Goal: Task Accomplishment & Management: Use online tool/utility

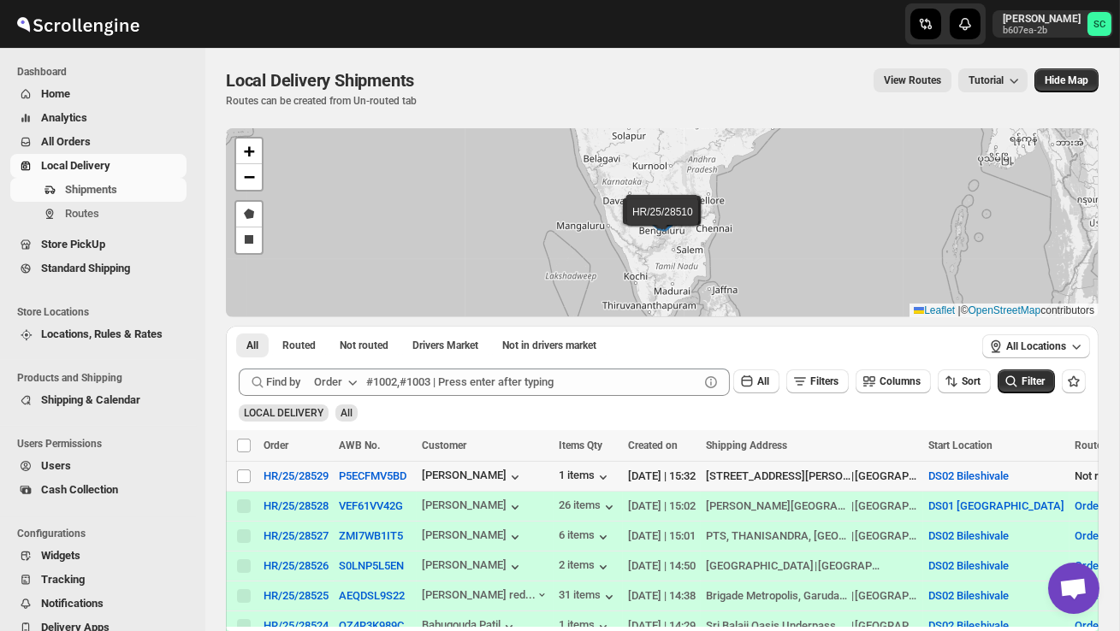
click at [246, 485] on td "Select shipment" at bounding box center [242, 477] width 33 height 30
checkbox input "true"
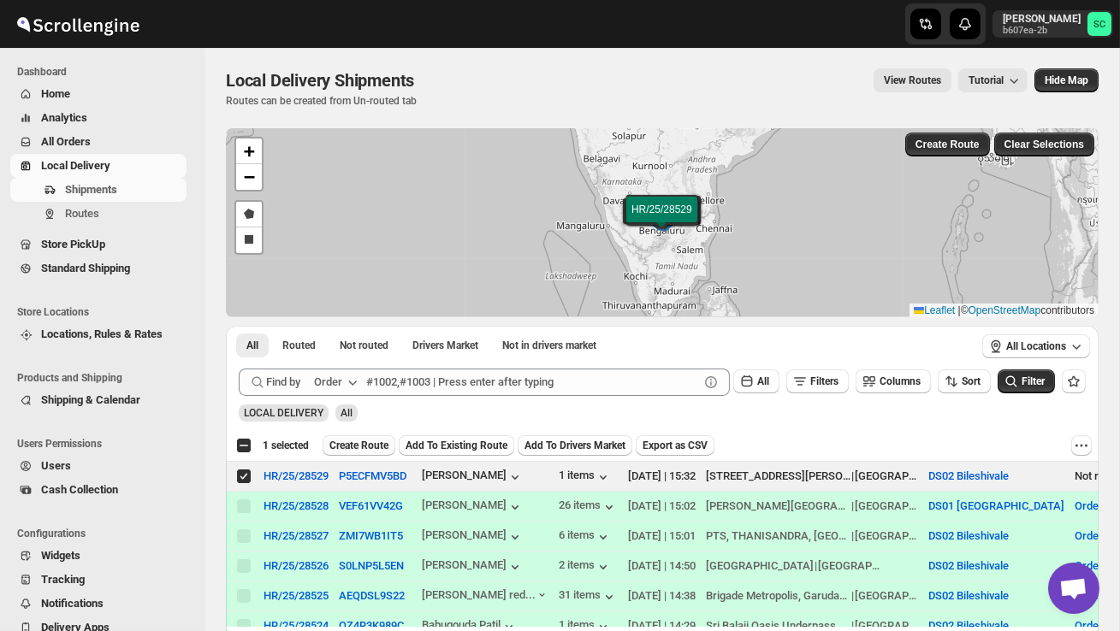
click at [369, 454] on button "Create Route" at bounding box center [359, 445] width 73 height 21
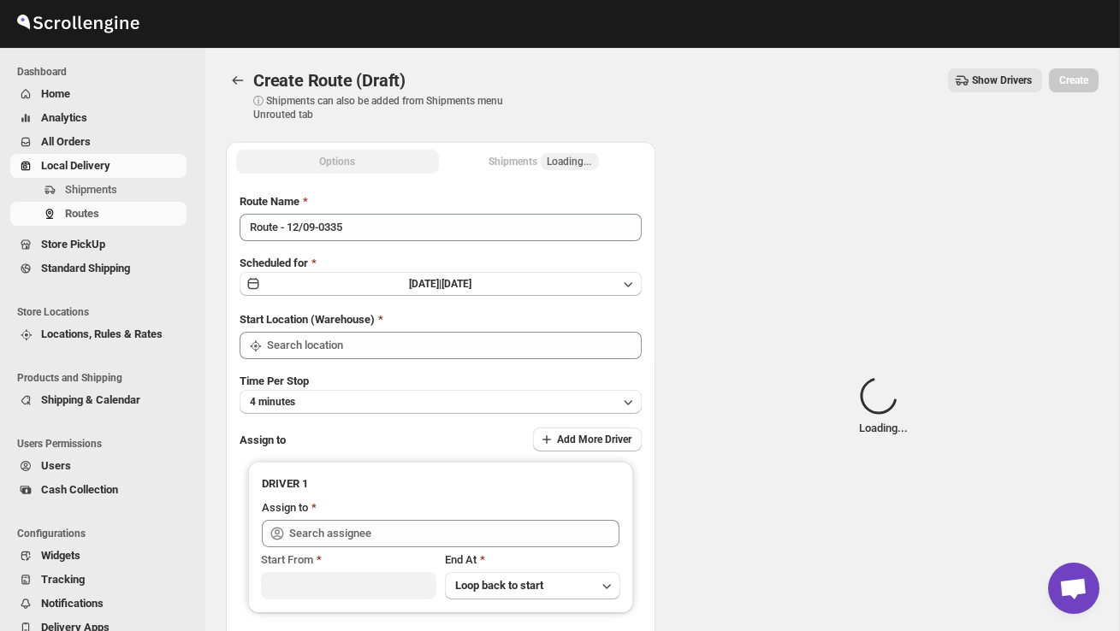
type input "DS02 Bileshivale"
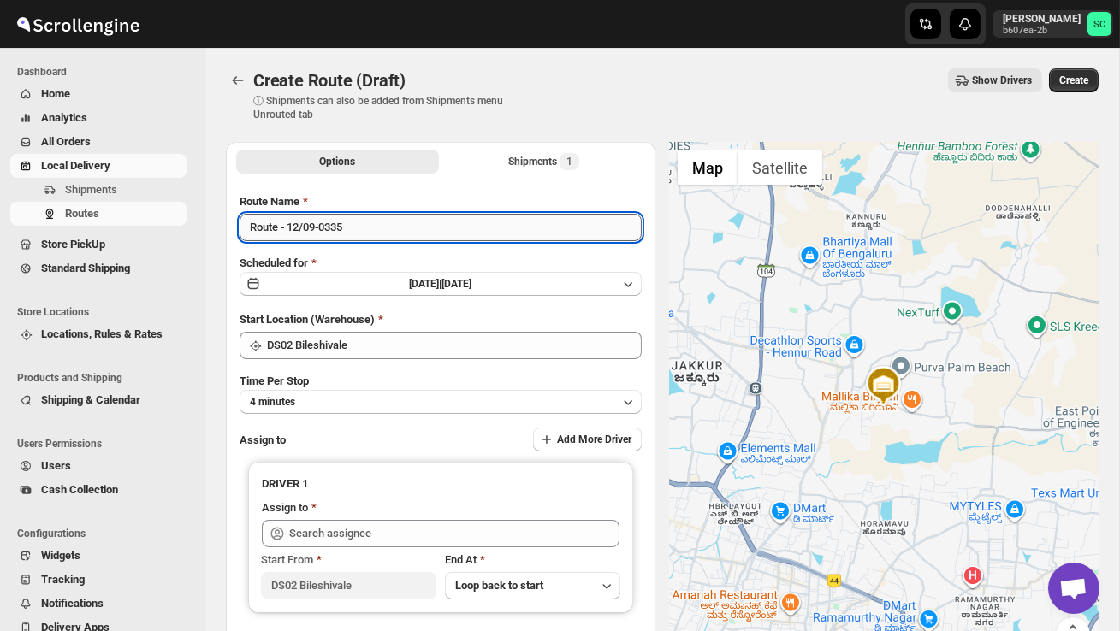
click at [381, 228] on input "Route - 12/09-0335" at bounding box center [441, 227] width 402 height 27
type input "R"
type input "Order no 28529"
click at [323, 412] on button "4 minutes" at bounding box center [441, 402] width 402 height 24
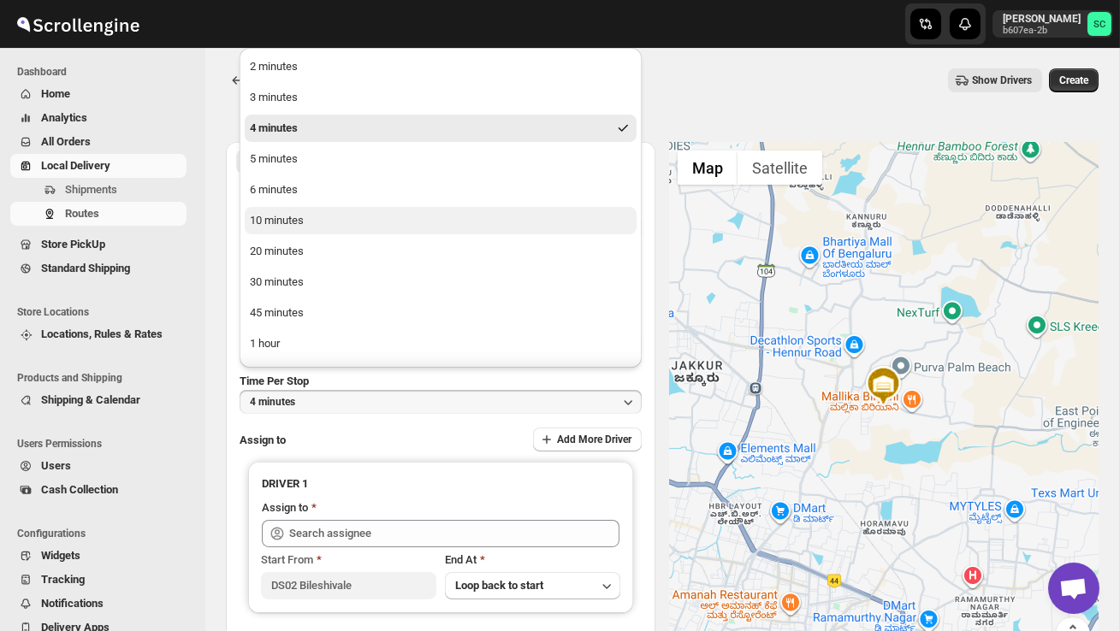
click at [315, 226] on button "10 minutes" at bounding box center [441, 220] width 392 height 27
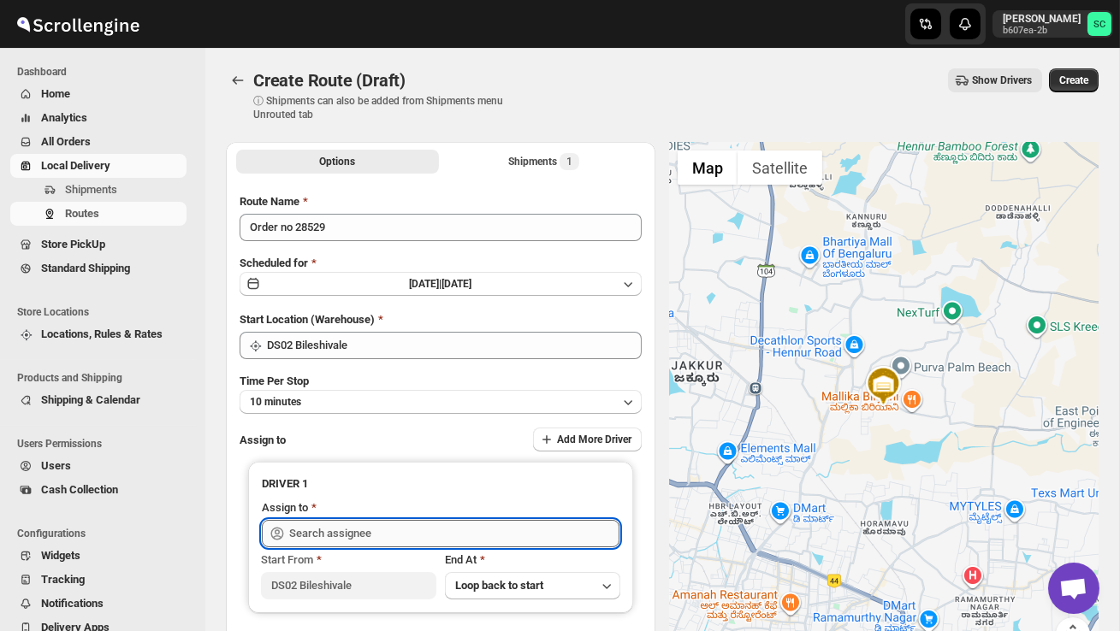
click at [333, 524] on input "text" at bounding box center [454, 533] width 330 height 27
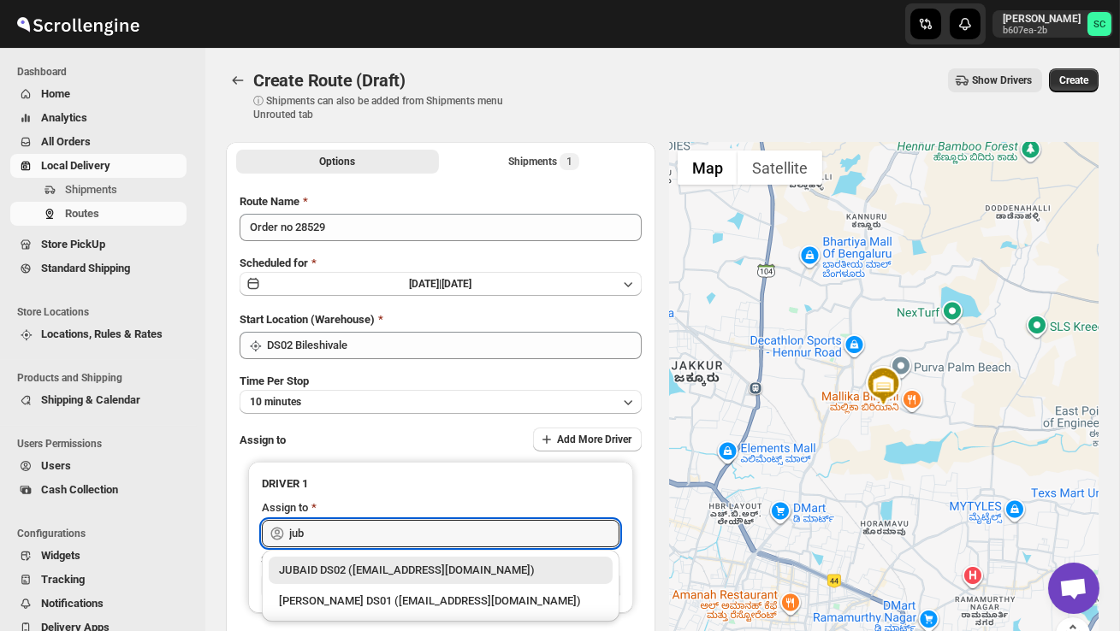
click at [389, 578] on div "JUBAID DS02 ([EMAIL_ADDRESS][DOMAIN_NAME])" at bounding box center [440, 570] width 323 height 17
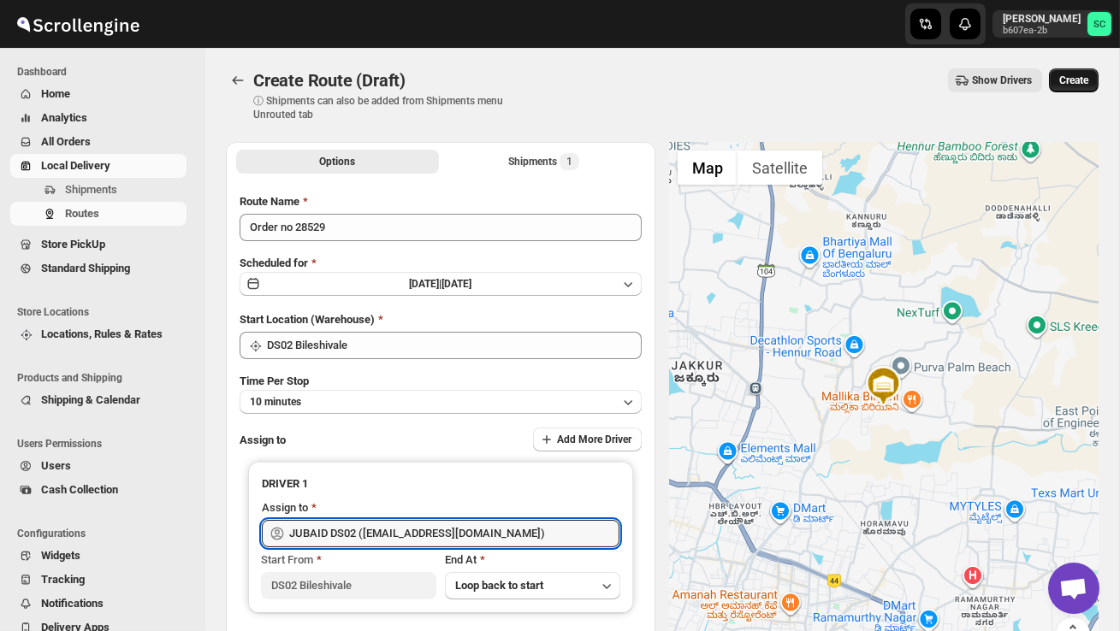
type input "JUBAID DS02 ([EMAIL_ADDRESS][DOMAIN_NAME])"
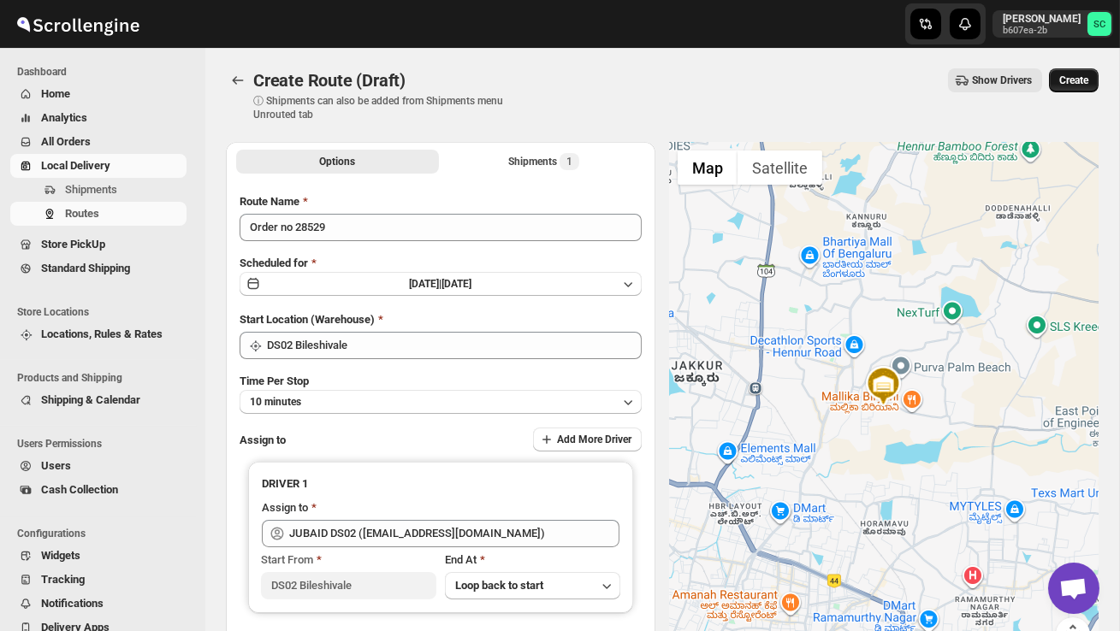
click at [1079, 79] on span "Create" at bounding box center [1073, 81] width 29 height 14
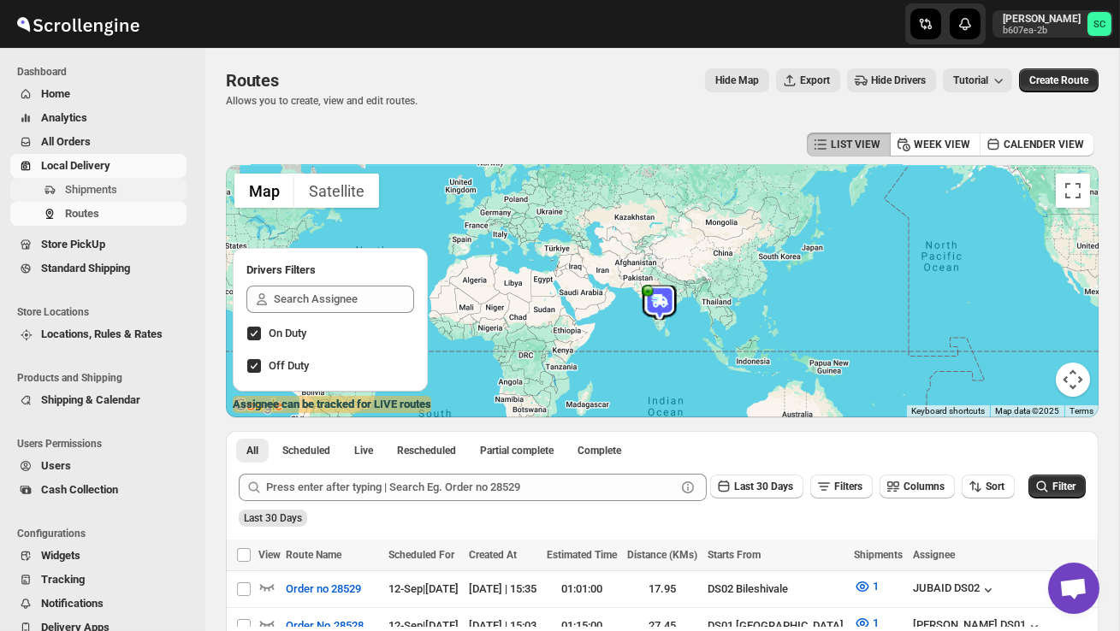
click at [121, 187] on span "Shipments" at bounding box center [124, 189] width 118 height 17
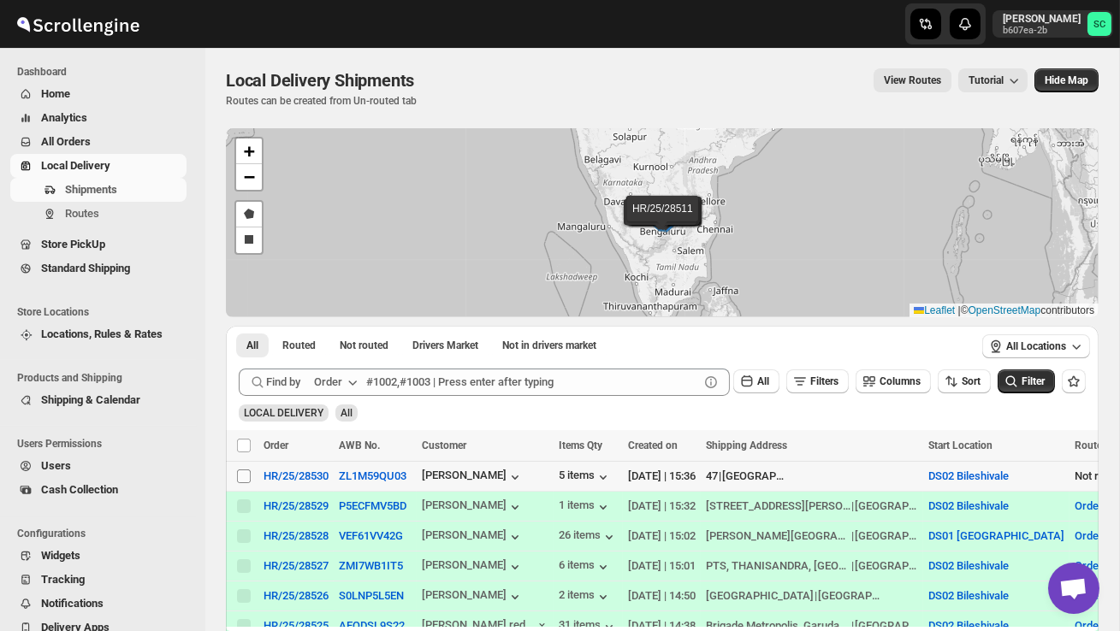
click at [244, 475] on input "Select shipment" at bounding box center [244, 477] width 14 height 14
checkbox input "true"
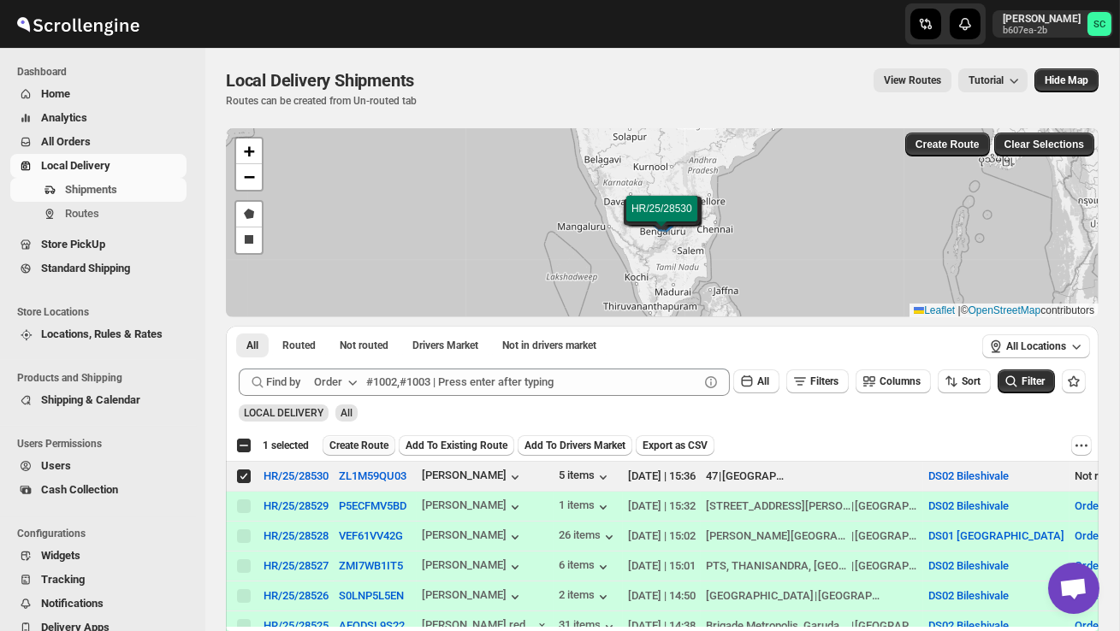
click at [348, 444] on span "Create Route" at bounding box center [358, 446] width 59 height 14
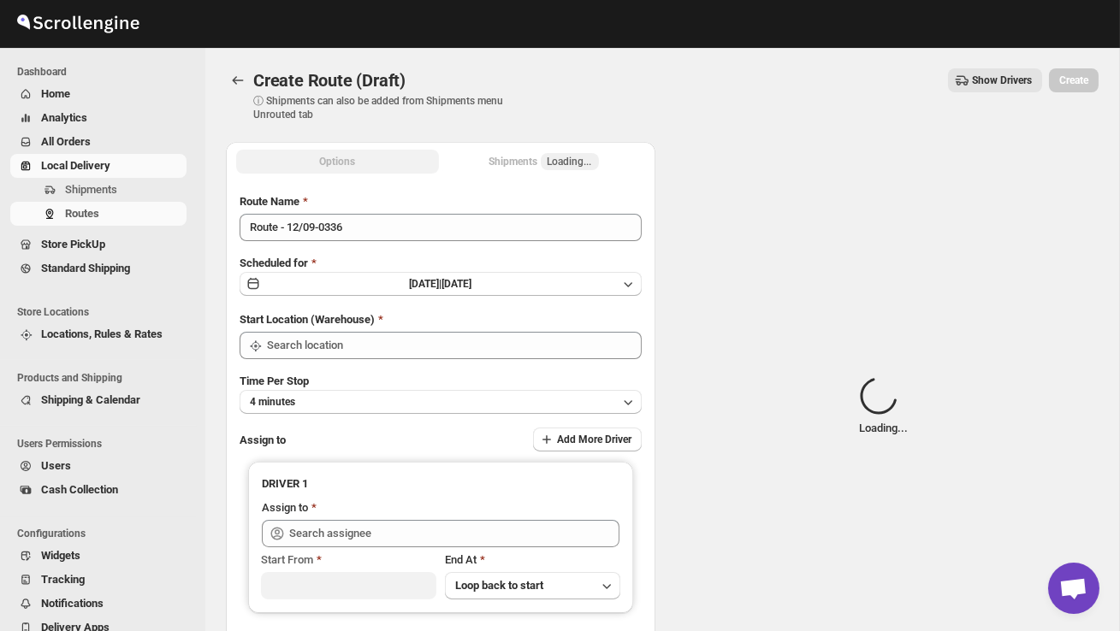
type input "DS02 Bileshivale"
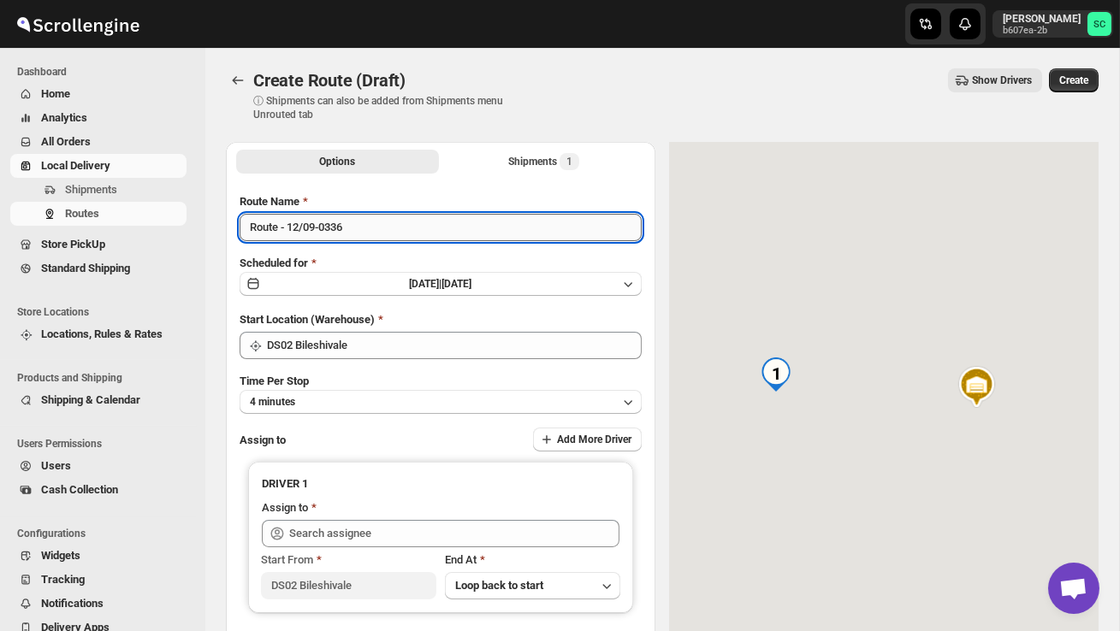
click at [370, 217] on input "Route - 12/09-0336" at bounding box center [441, 227] width 402 height 27
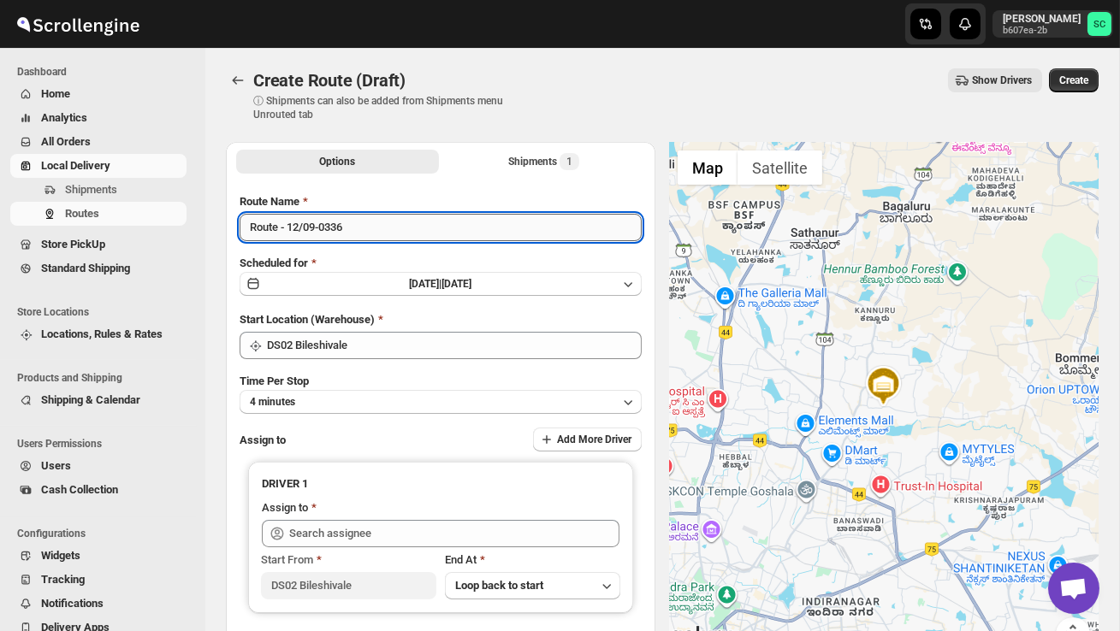
click at [367, 225] on input "Route - 12/09-0336" at bounding box center [441, 227] width 402 height 27
type input "R"
type input "Order no 28530"
click at [367, 396] on button "4 minutes" at bounding box center [441, 402] width 402 height 24
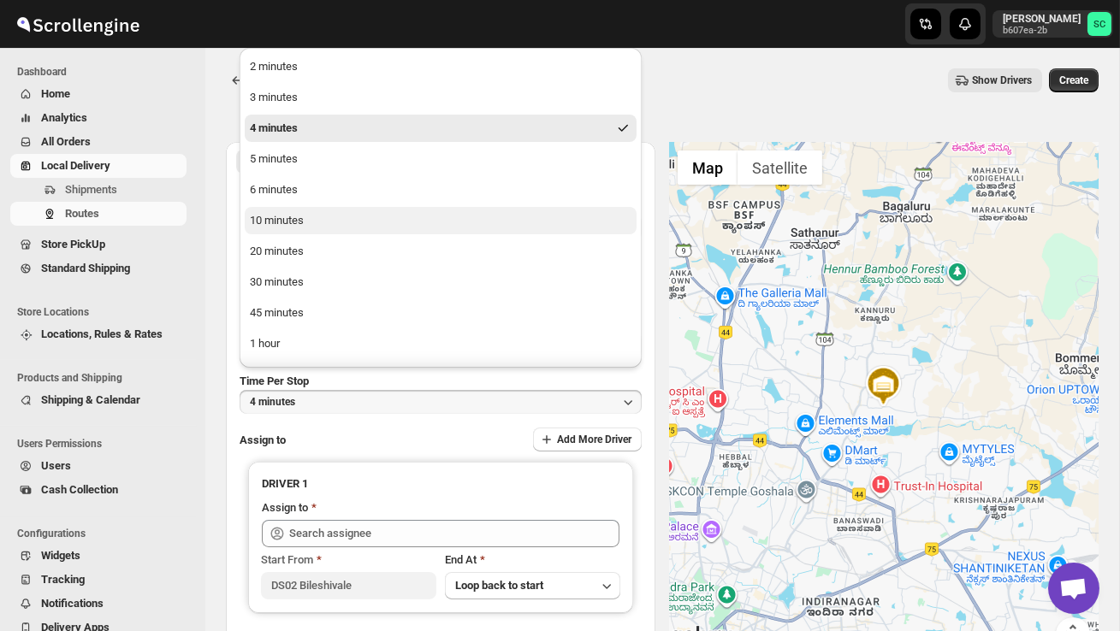
click at [315, 217] on button "10 minutes" at bounding box center [441, 220] width 392 height 27
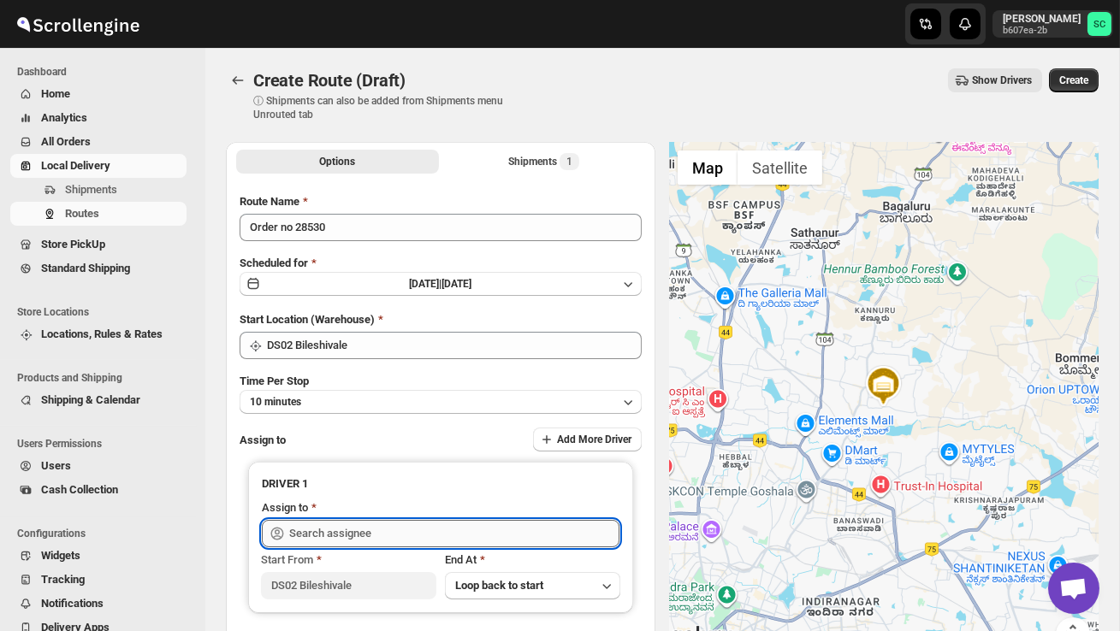
click at [335, 534] on input "text" at bounding box center [454, 533] width 330 height 27
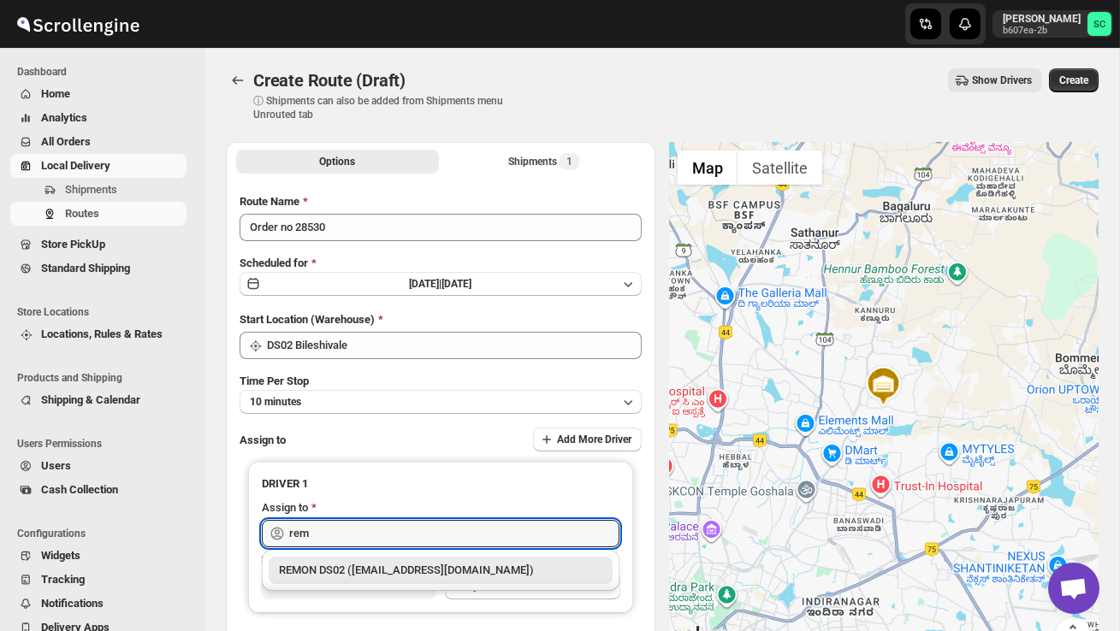
click at [358, 576] on div "REMON DS02 ([EMAIL_ADDRESS][DOMAIN_NAME])" at bounding box center [440, 570] width 323 height 17
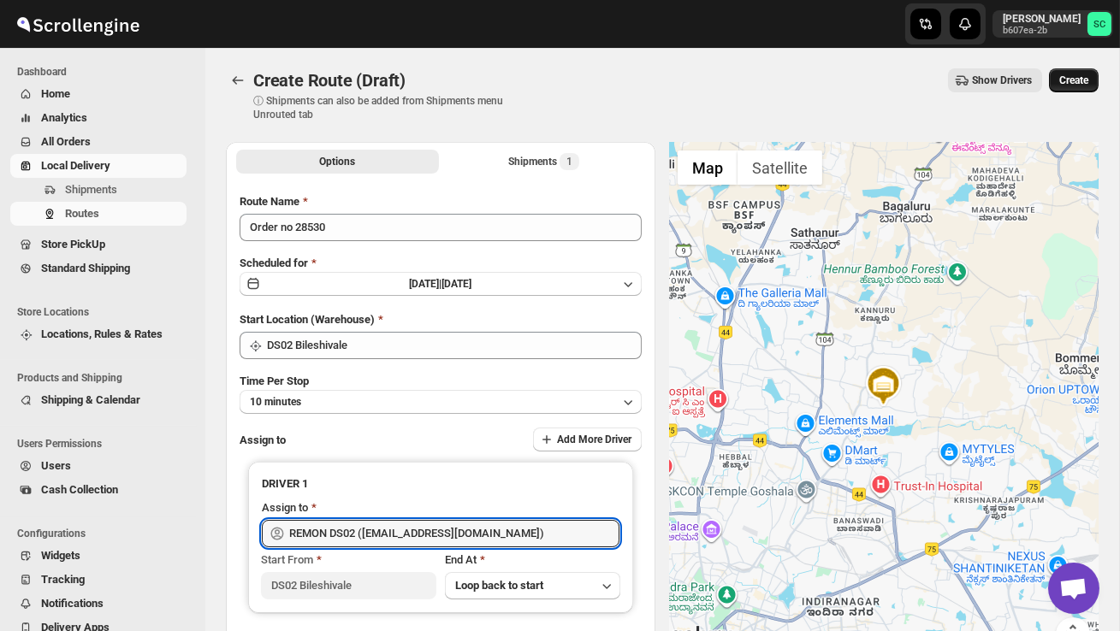
type input "REMON DS02 ([EMAIL_ADDRESS][DOMAIN_NAME])"
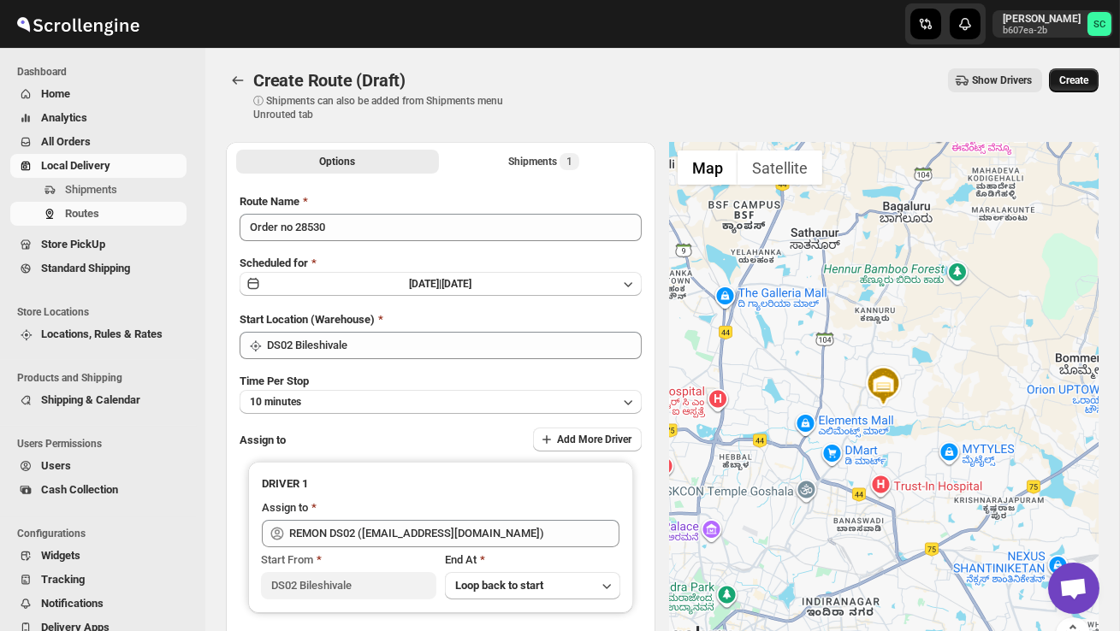
click at [1084, 86] on span "Create" at bounding box center [1073, 81] width 29 height 14
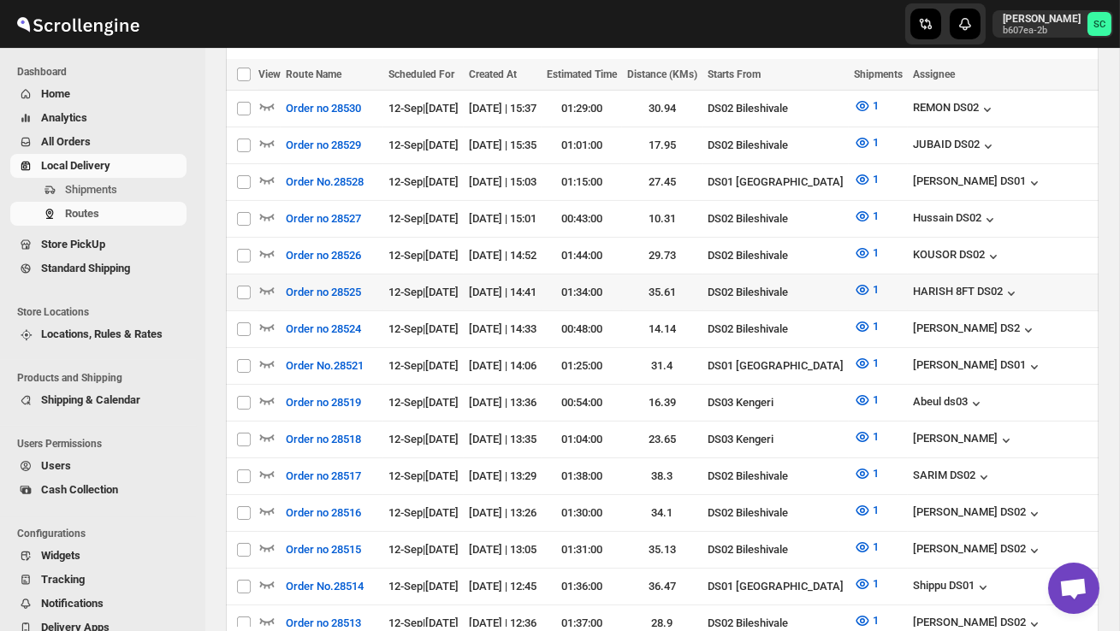
scroll to position [455, 0]
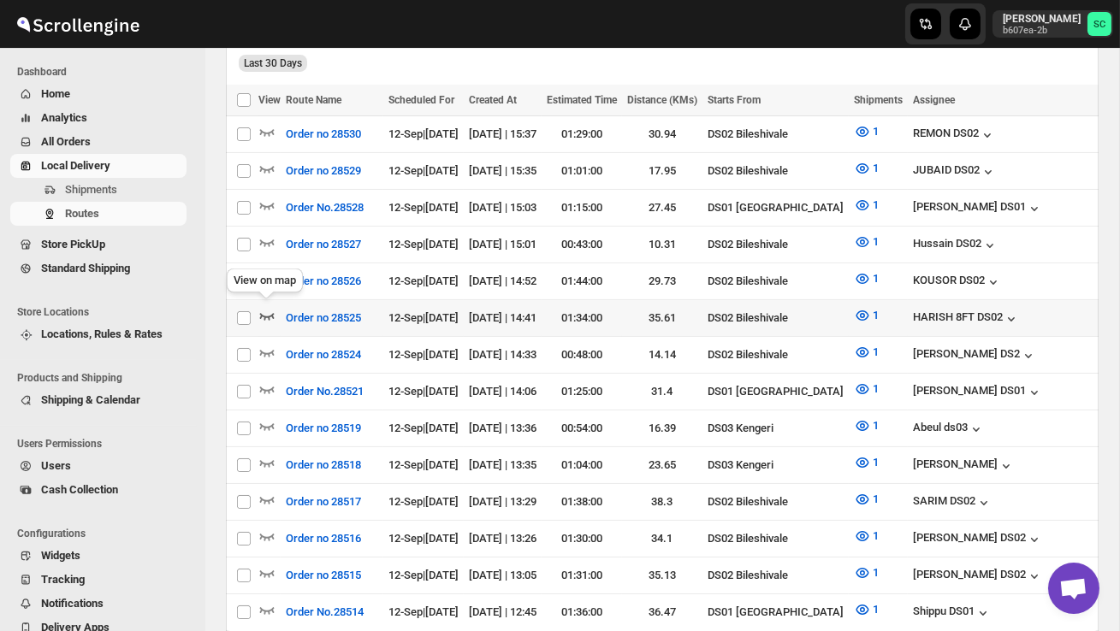
click at [259, 311] on icon "button" at bounding box center [266, 315] width 17 height 17
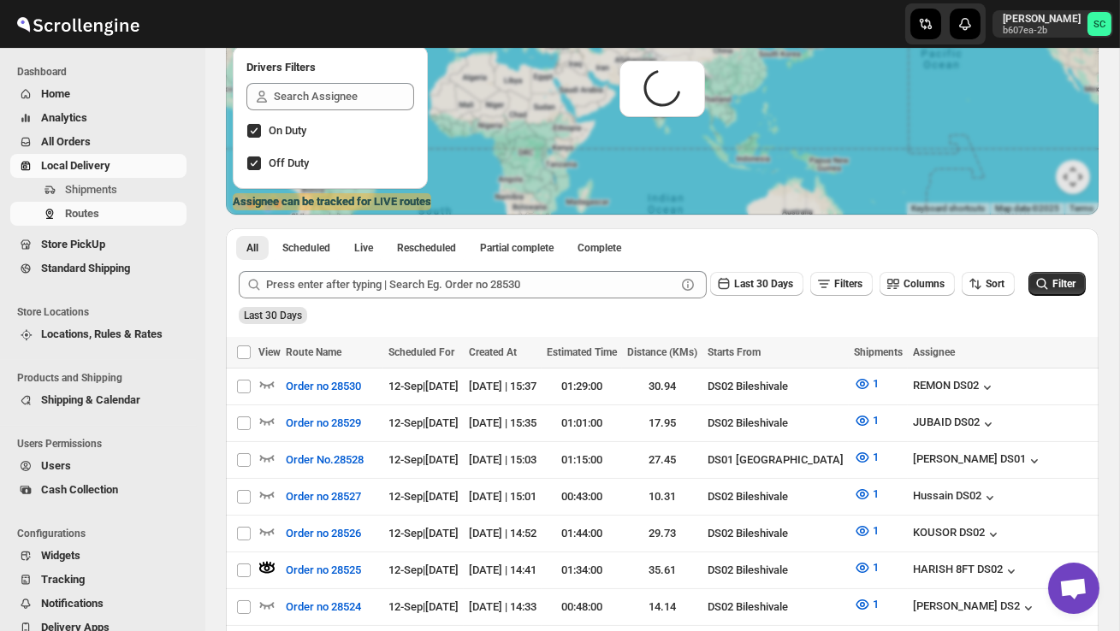
scroll to position [0, 0]
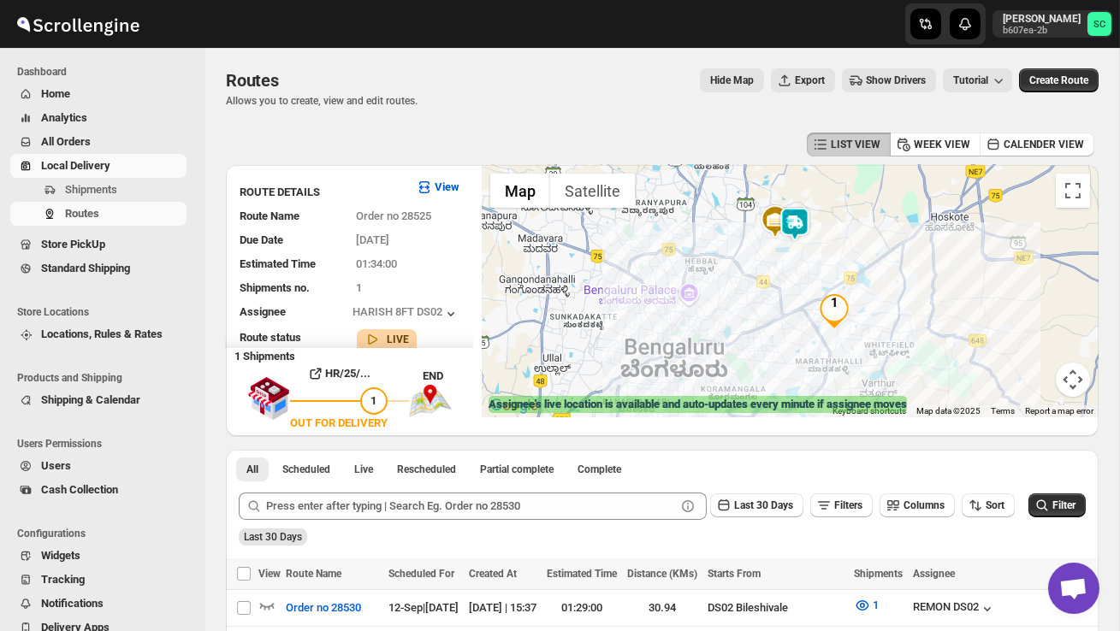
click at [805, 234] on img at bounding box center [795, 224] width 34 height 34
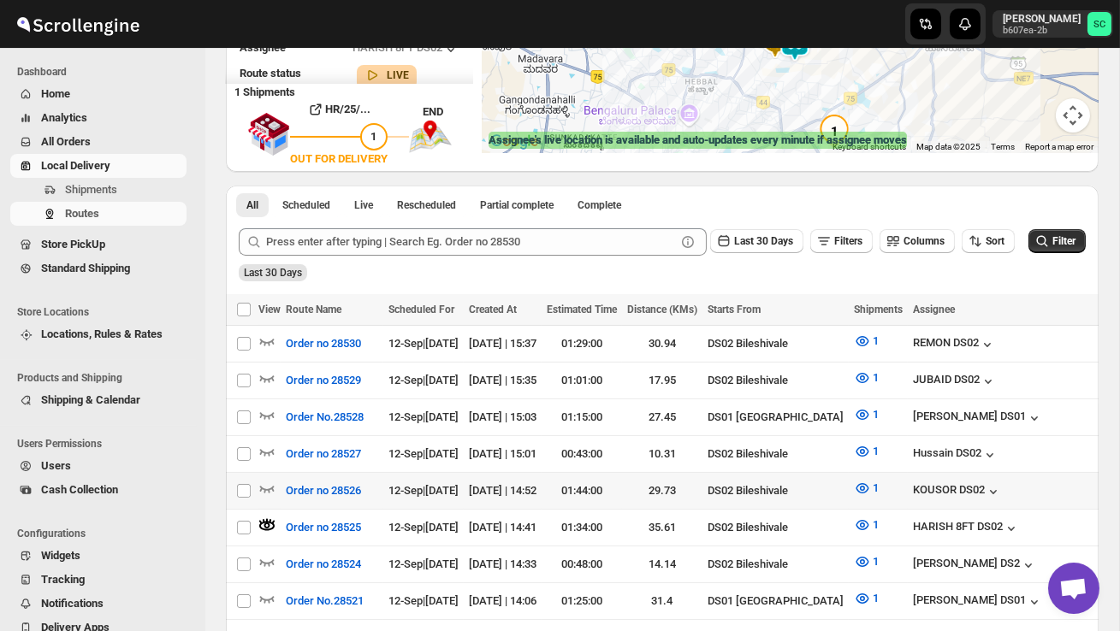
scroll to position [265, 0]
click at [262, 481] on icon "button" at bounding box center [266, 487] width 17 height 17
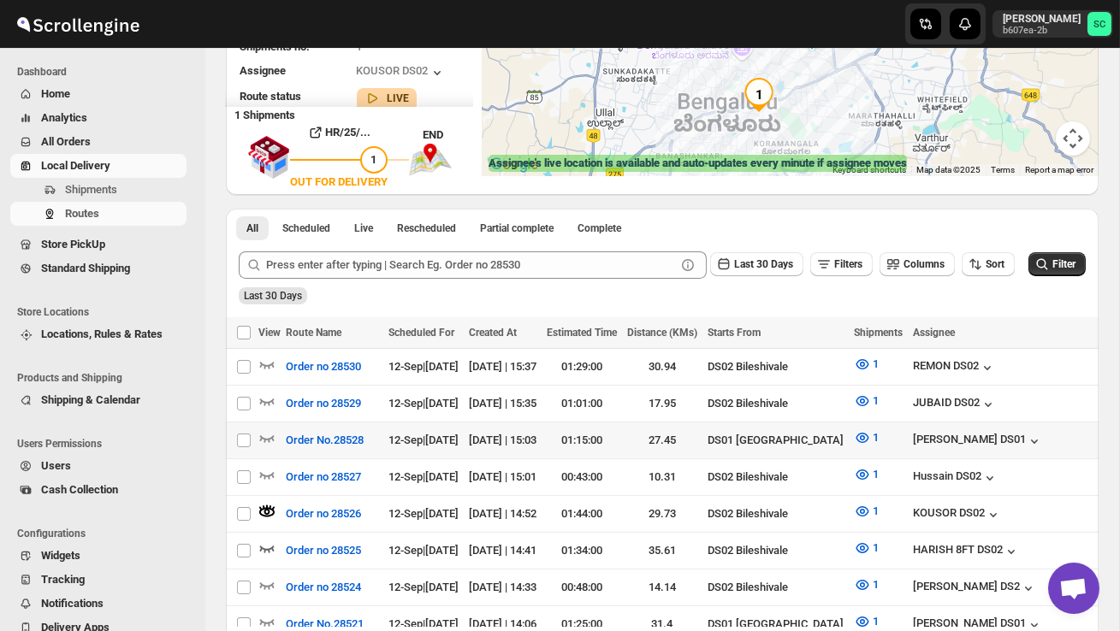
scroll to position [257, 0]
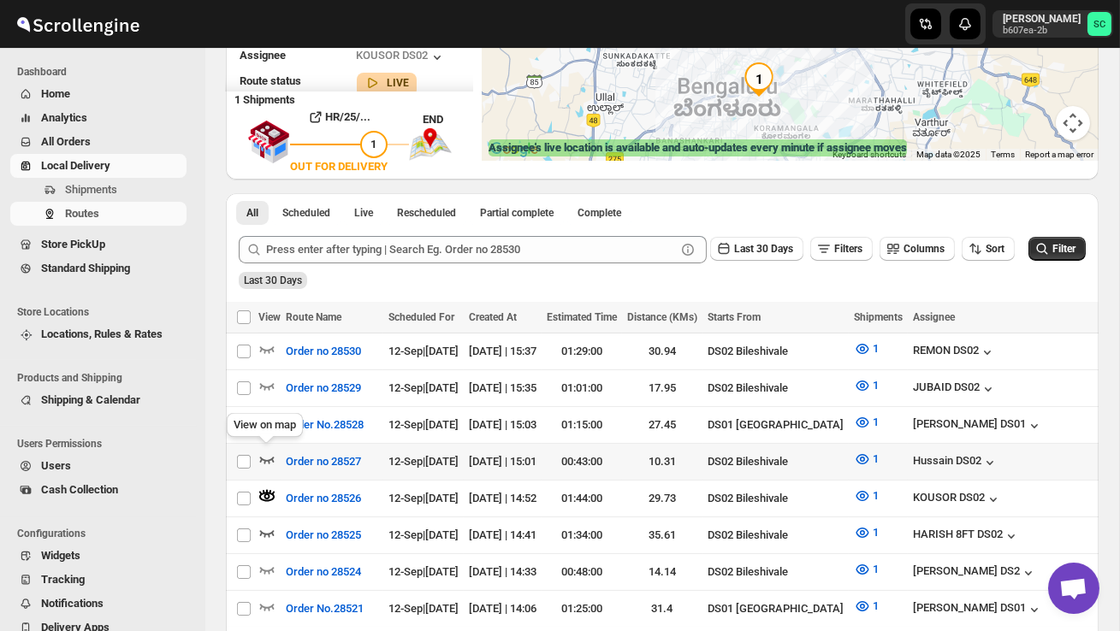
click at [265, 455] on icon "button" at bounding box center [266, 459] width 17 height 17
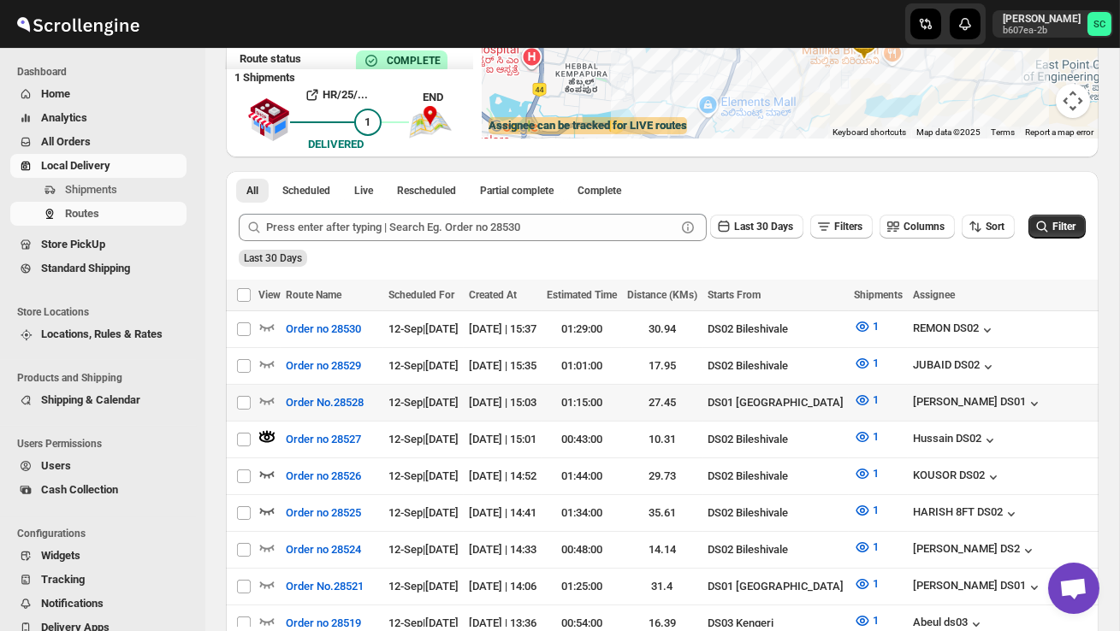
scroll to position [285, 0]
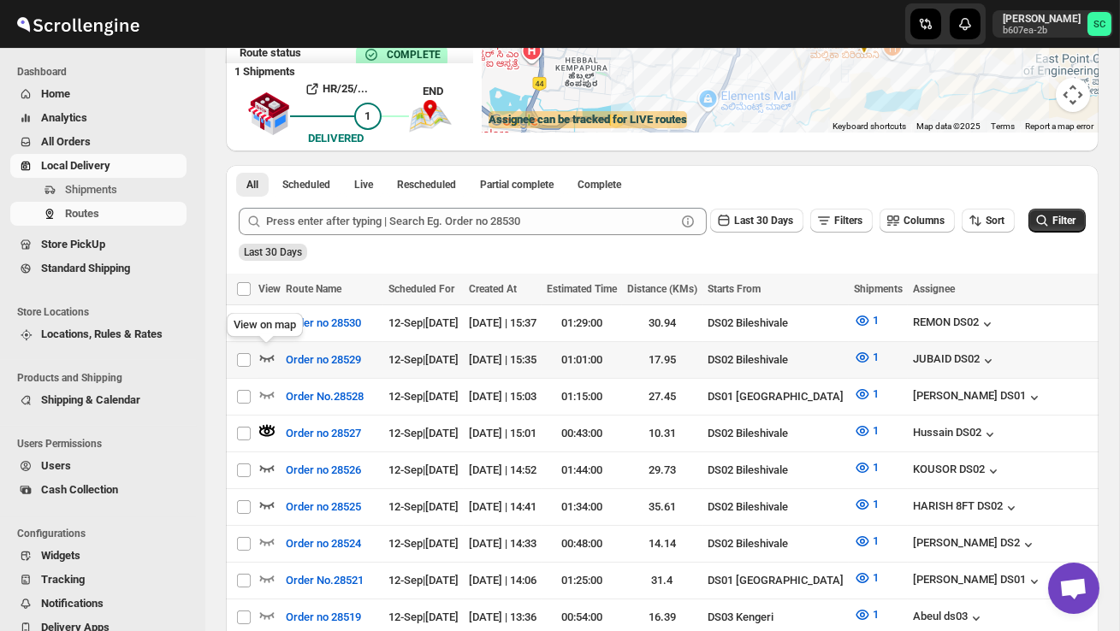
click at [264, 354] on icon "button" at bounding box center [266, 357] width 17 height 17
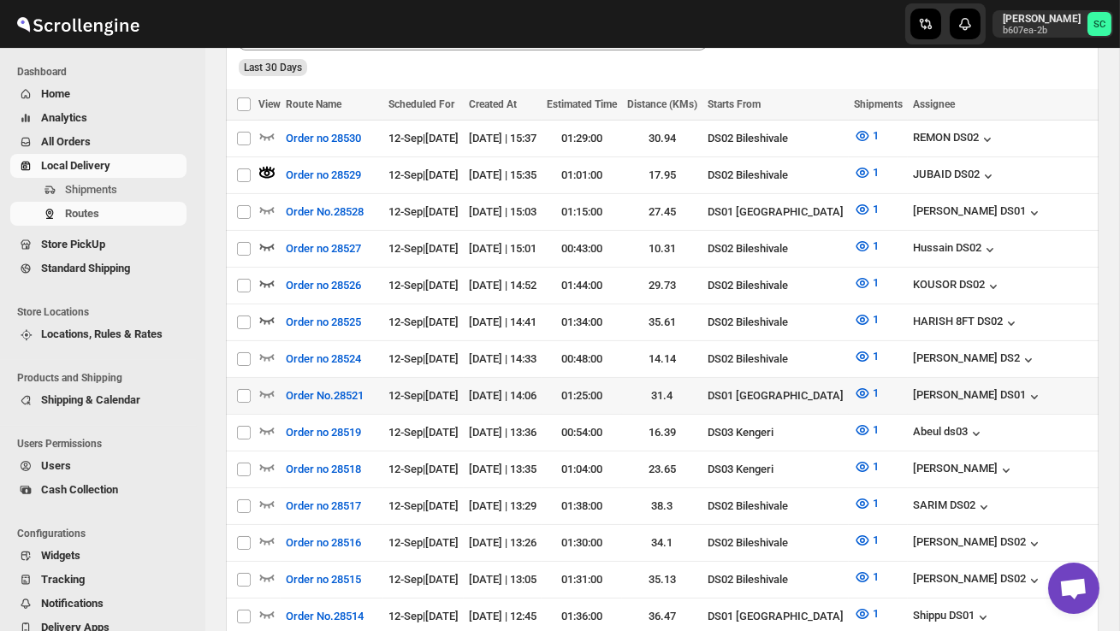
scroll to position [471, 0]
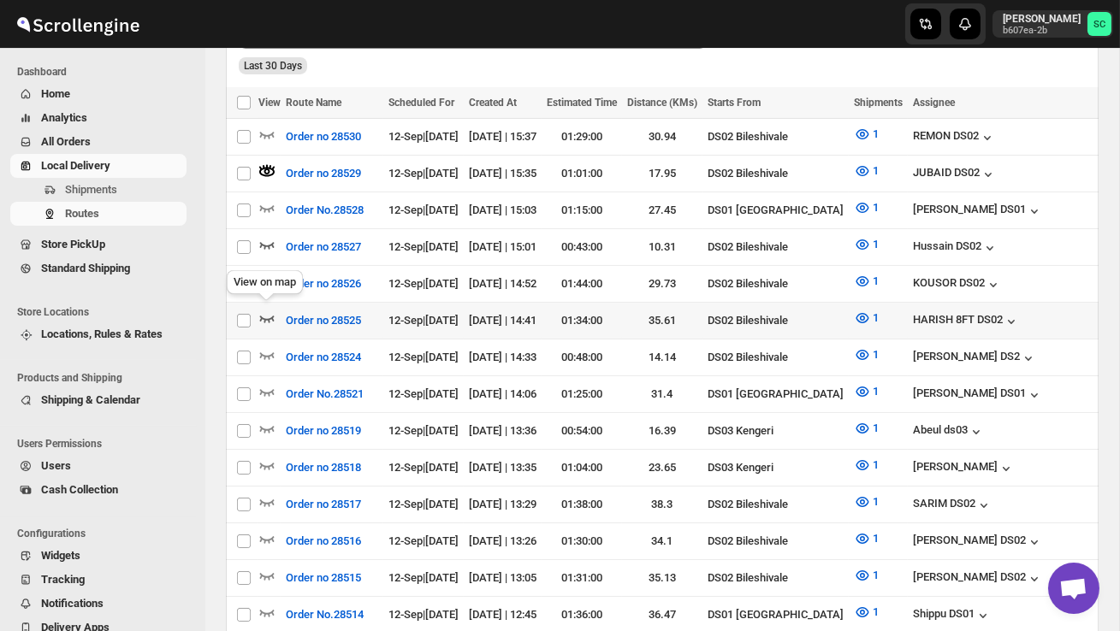
click at [264, 310] on icon "button" at bounding box center [266, 318] width 17 height 17
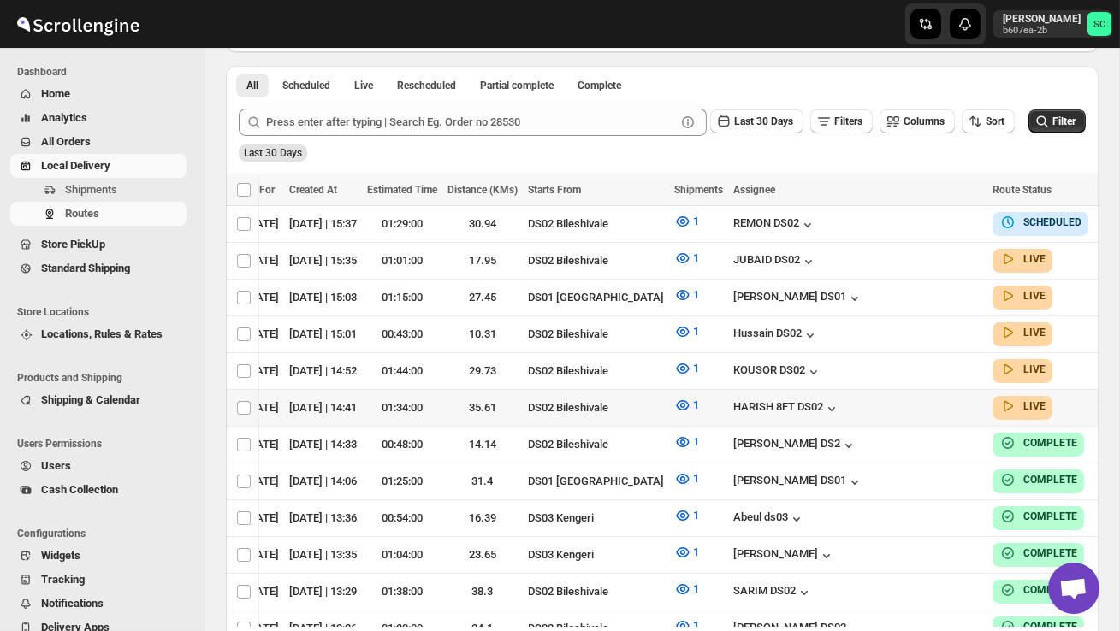
scroll to position [0, 240]
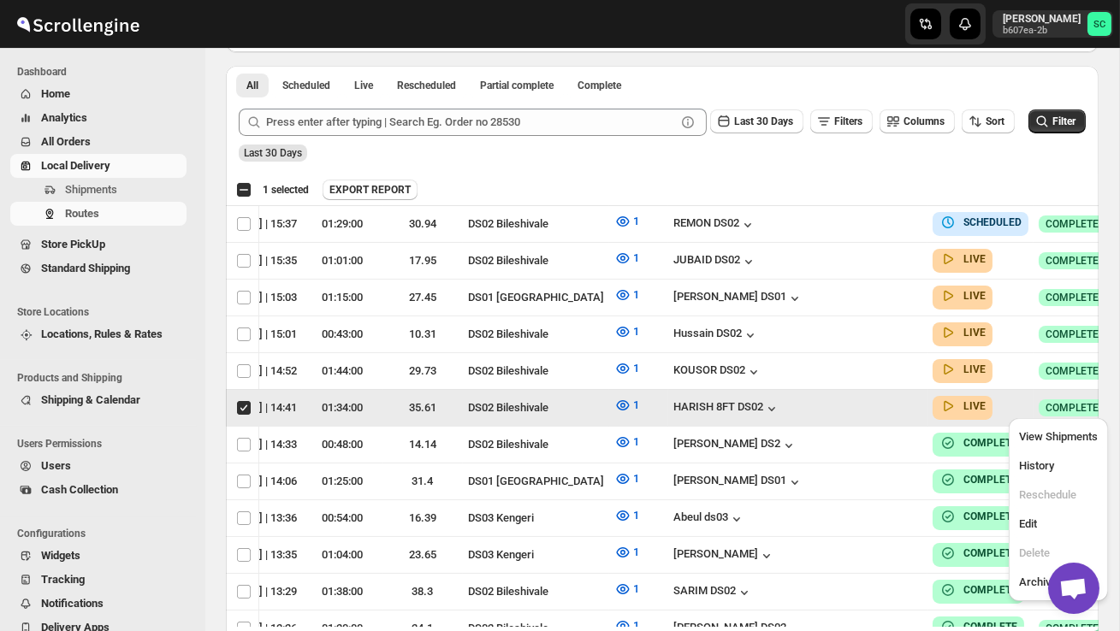
scroll to position [0, 1]
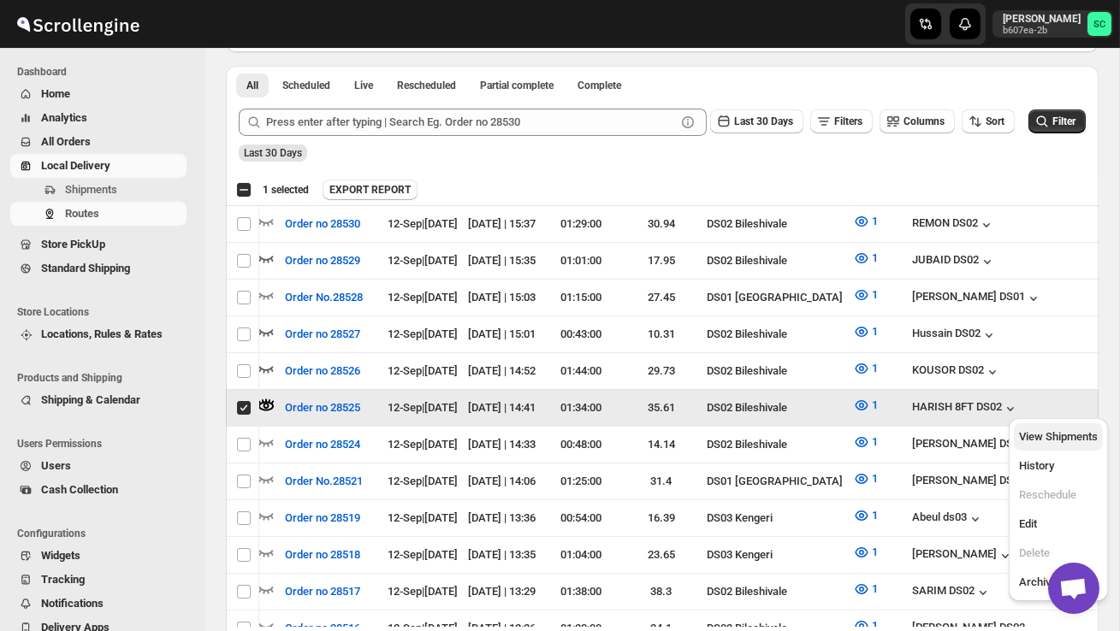
click at [1075, 424] on button "View Shipments" at bounding box center [1058, 437] width 89 height 27
checkbox input "false"
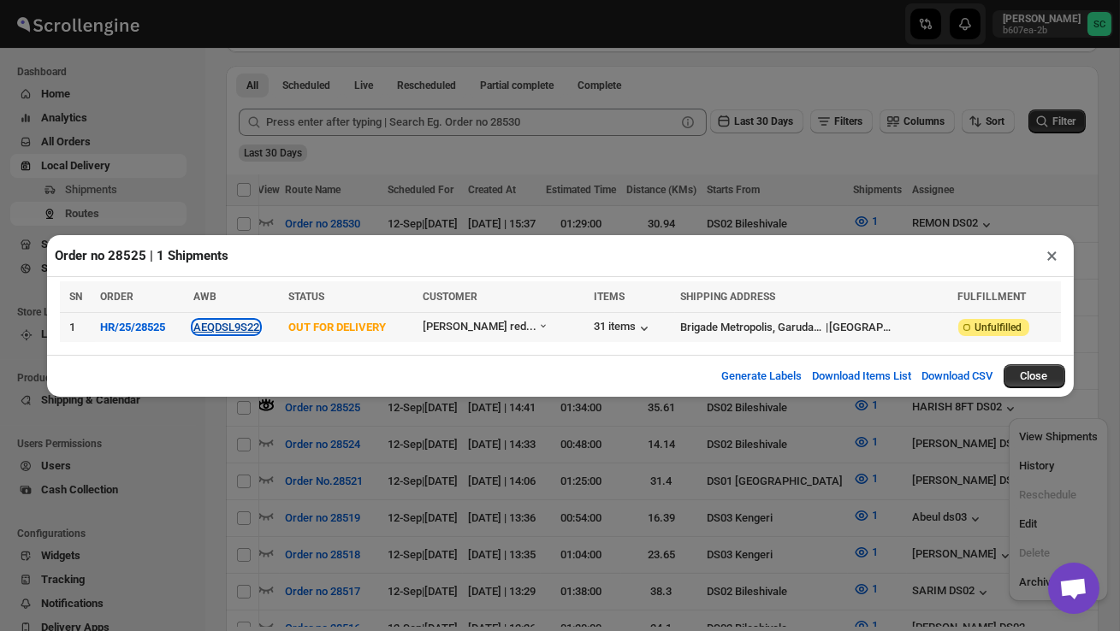
click at [242, 324] on button "AEQDSL9S22" at bounding box center [226, 327] width 66 height 13
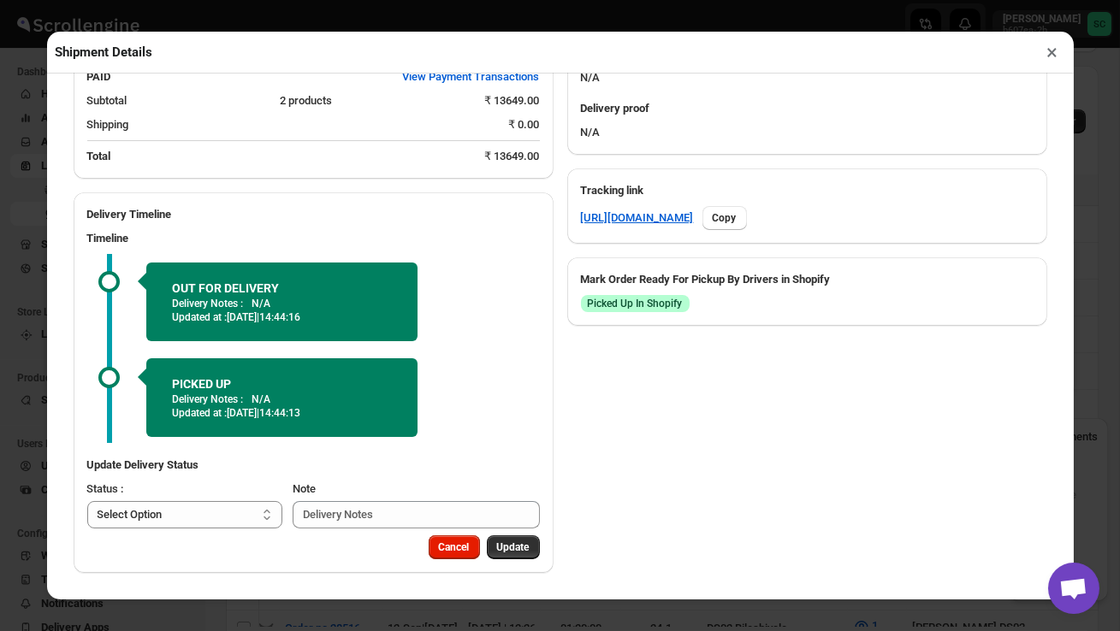
scroll to position [98, 0]
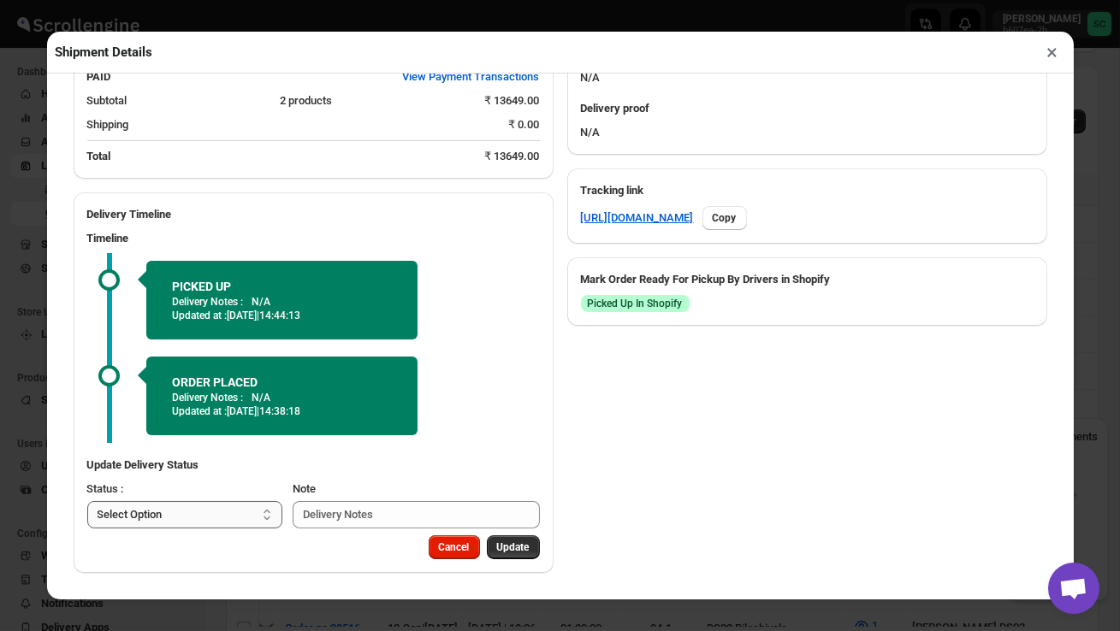
click at [226, 508] on select "Select Option PICKED UP OUT FOR DELIVERY RESCHEDULE DELIVERED CANCELLED" at bounding box center [185, 514] width 196 height 27
select select "DELIVERED"
click at [518, 547] on span "Update" at bounding box center [513, 548] width 33 height 14
select select
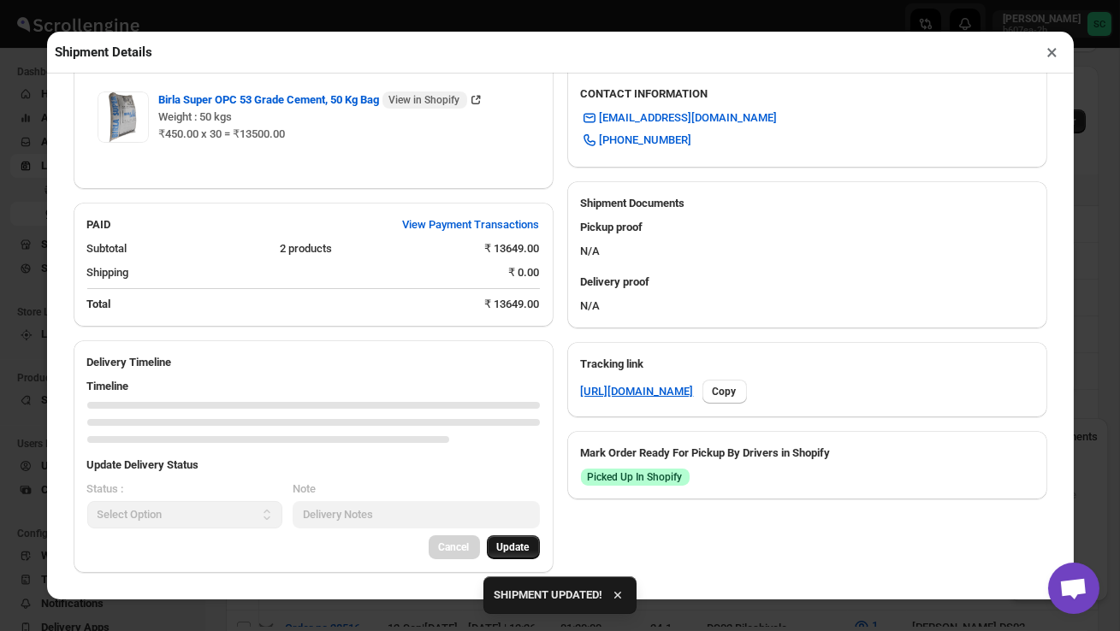
scroll to position [737, 0]
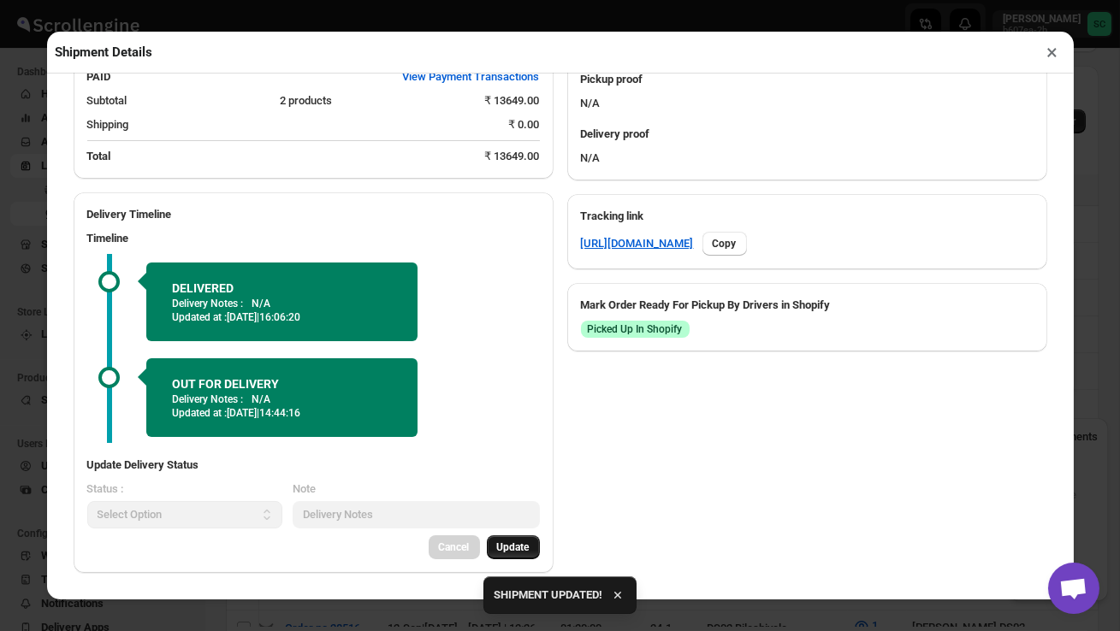
click at [1056, 59] on button "×" at bounding box center [1052, 52] width 25 height 24
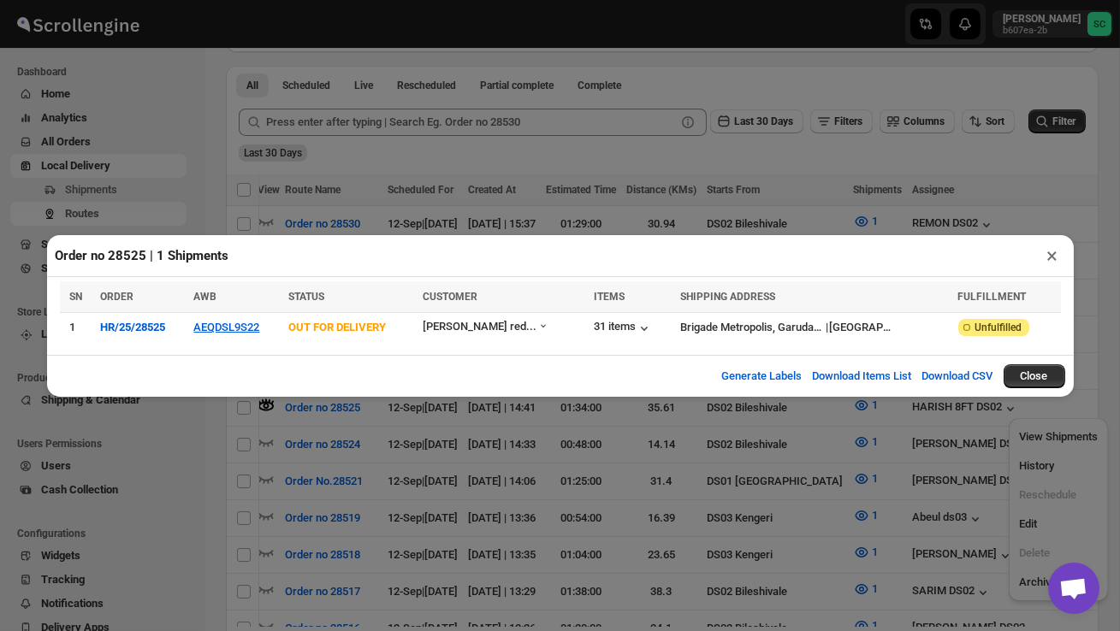
click at [1049, 257] on button "×" at bounding box center [1052, 256] width 25 height 24
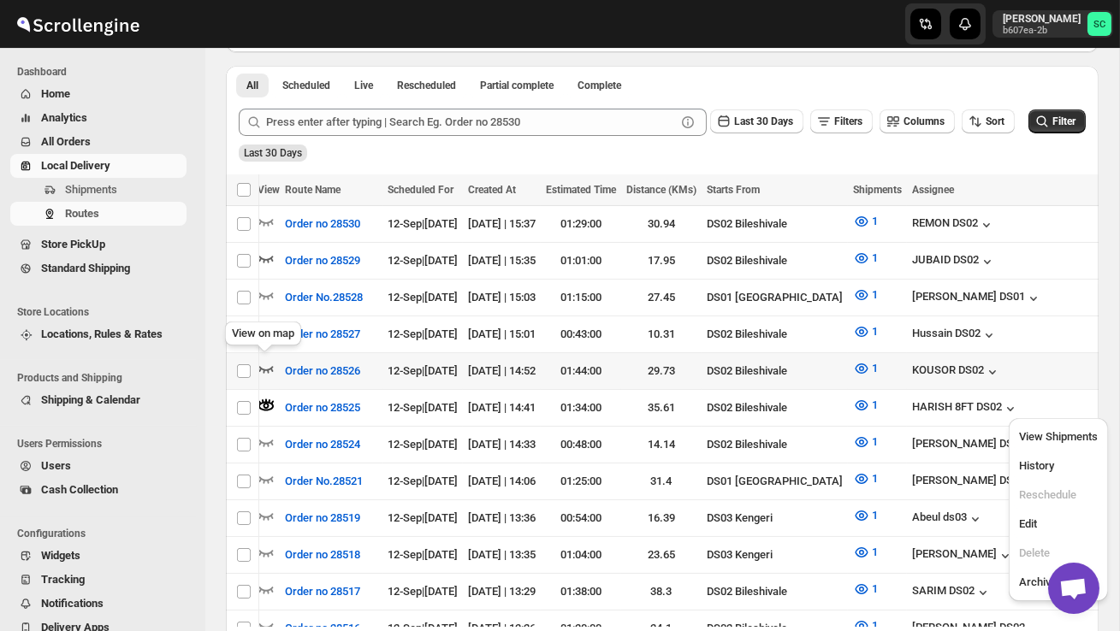
click at [266, 368] on icon "button" at bounding box center [266, 369] width 15 height 7
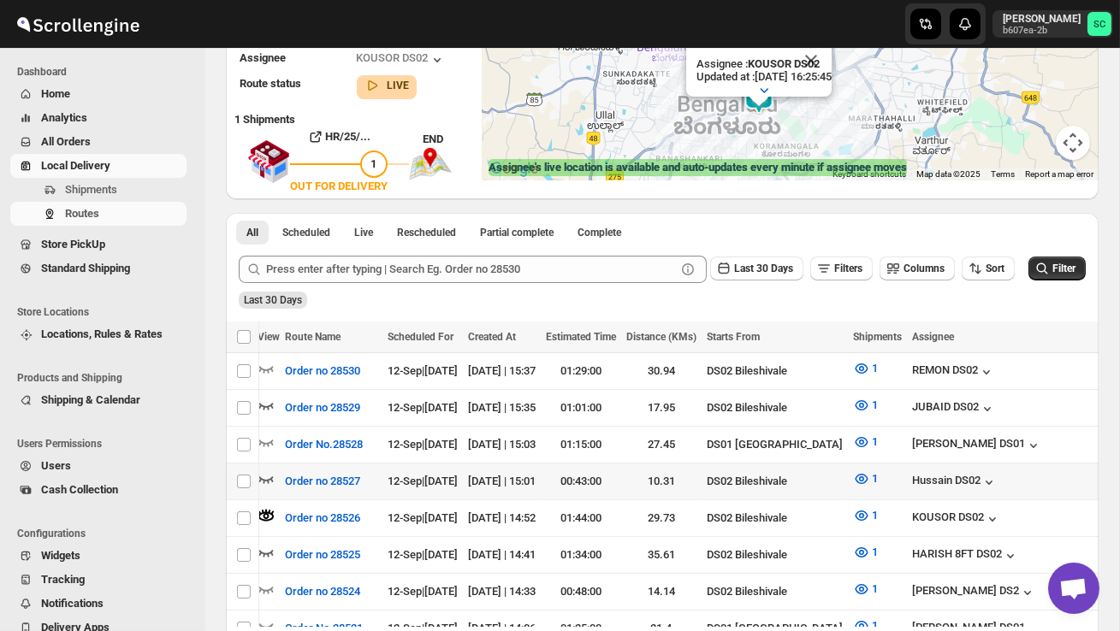
scroll to position [245, 0]
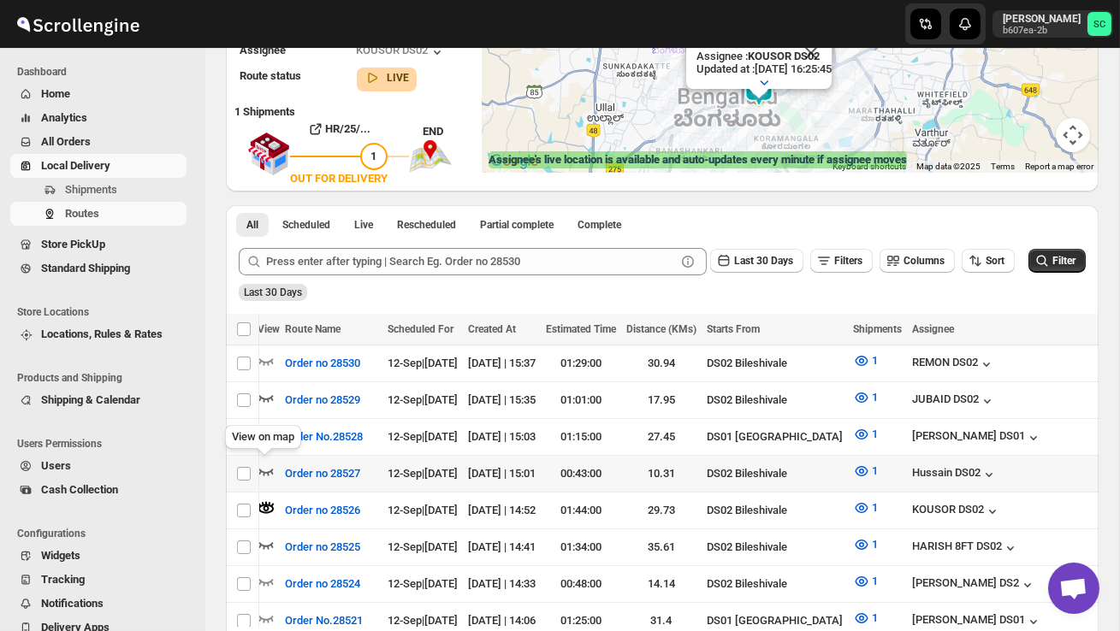
click at [268, 463] on icon "button" at bounding box center [266, 471] width 17 height 17
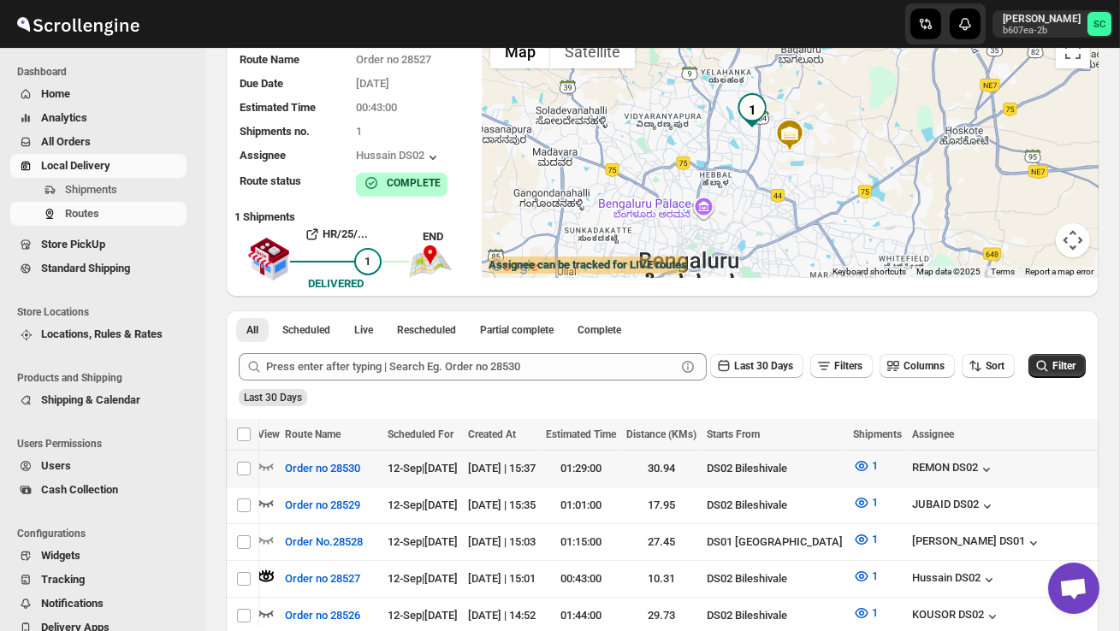
scroll to position [140, 0]
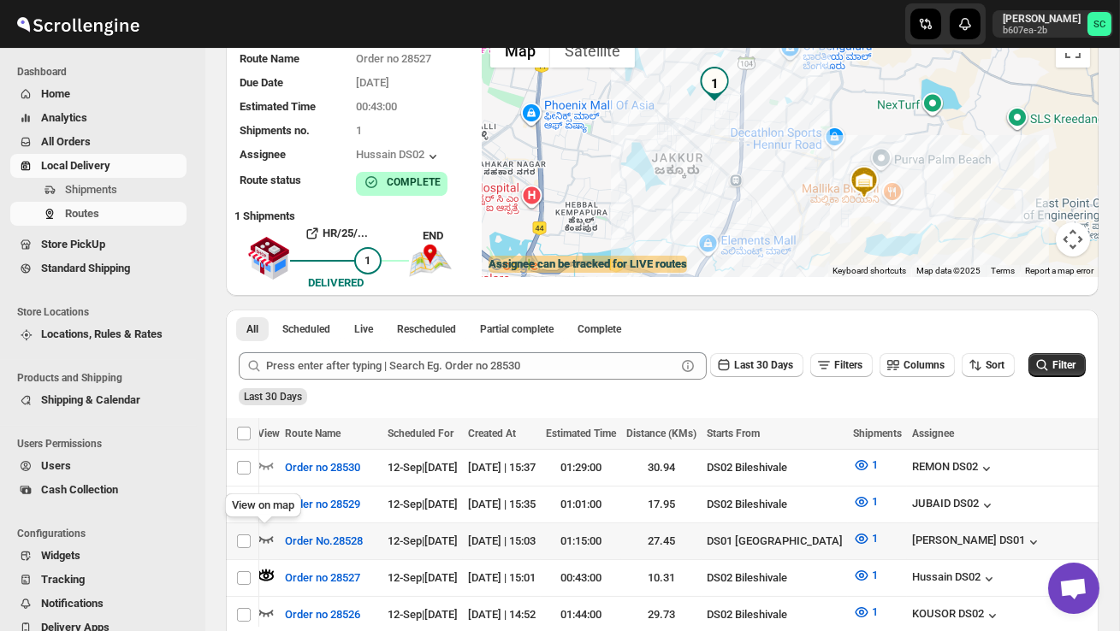
click at [271, 530] on icon "button" at bounding box center [266, 538] width 17 height 17
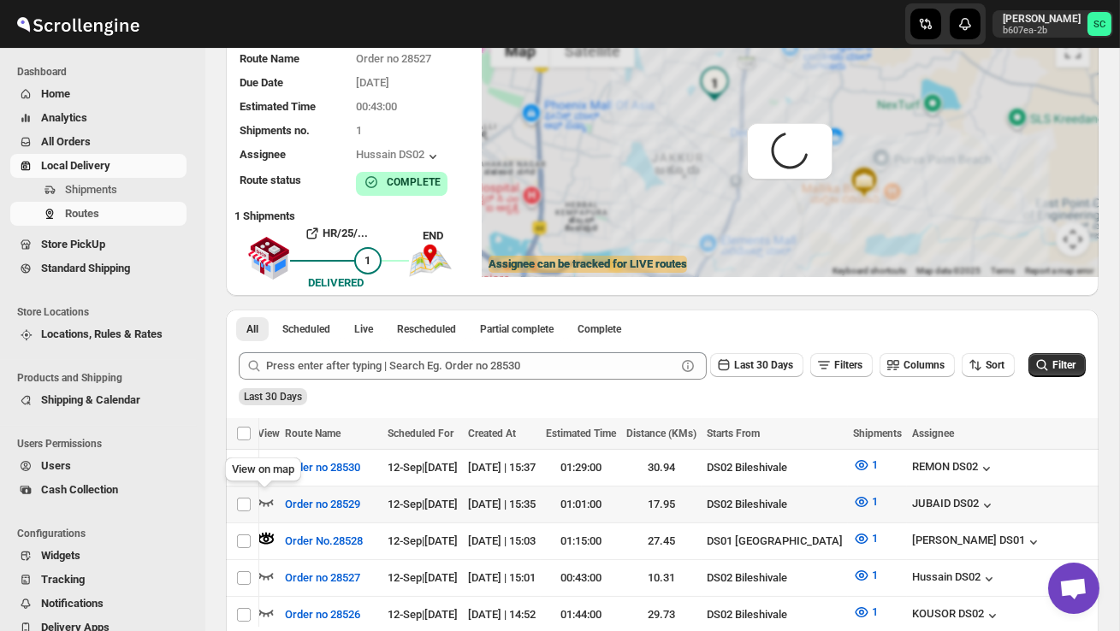
click at [269, 498] on icon "button" at bounding box center [266, 502] width 17 height 17
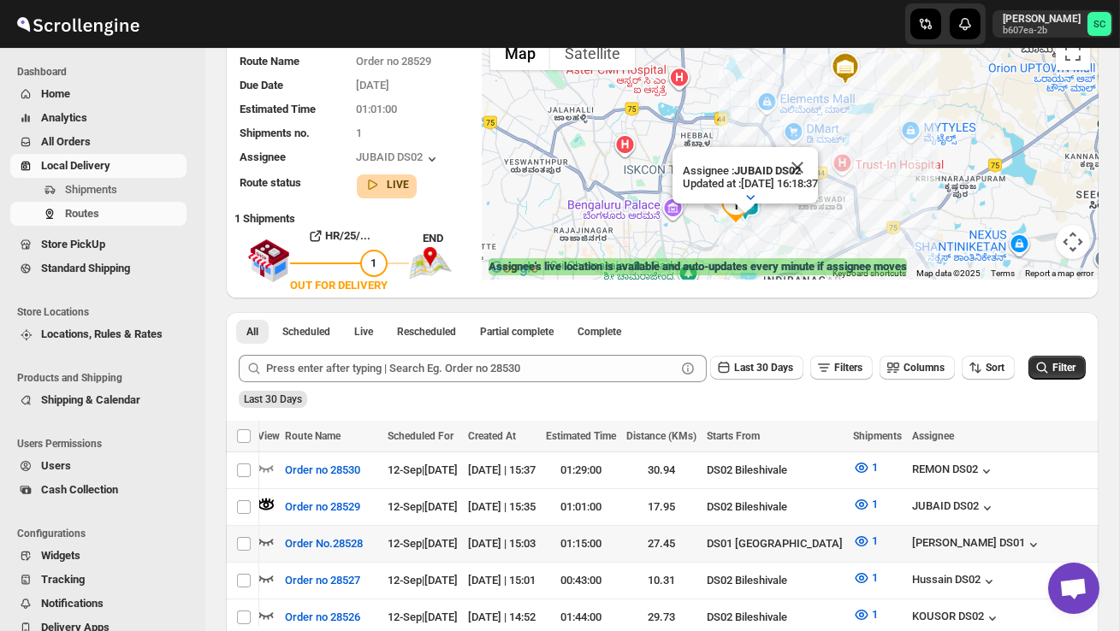
scroll to position [145, 0]
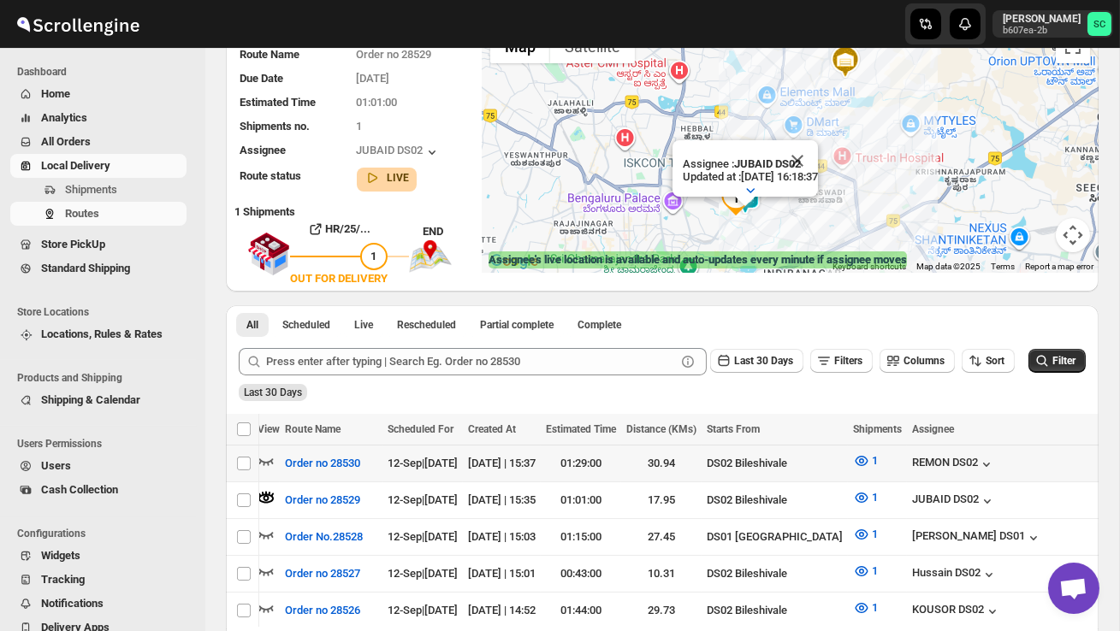
click at [269, 462] on icon "button" at bounding box center [266, 461] width 17 height 17
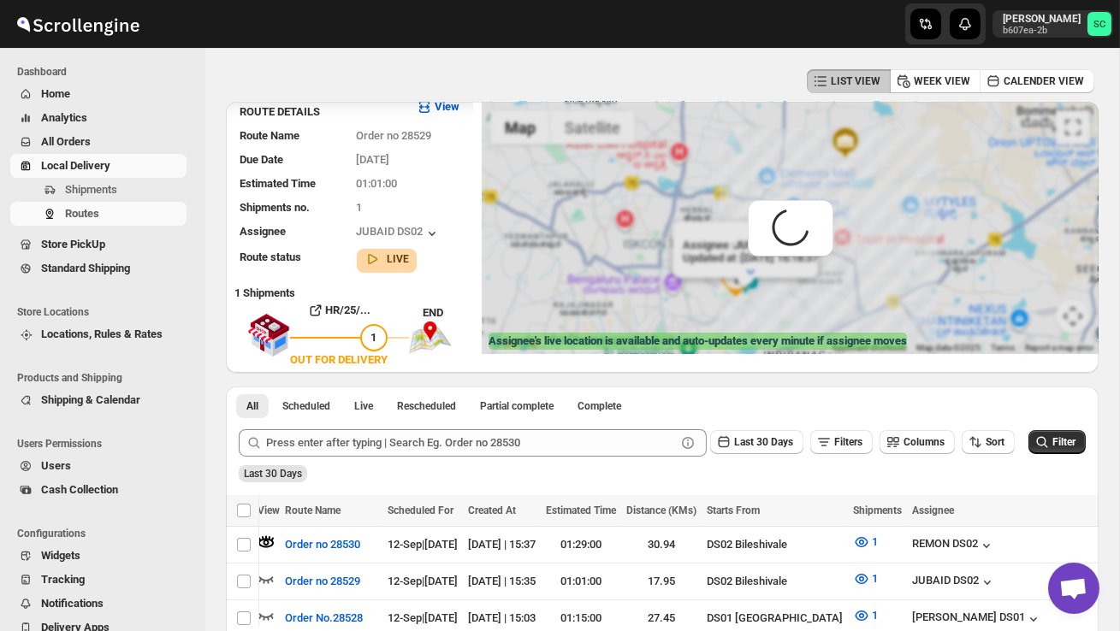
scroll to position [0, 0]
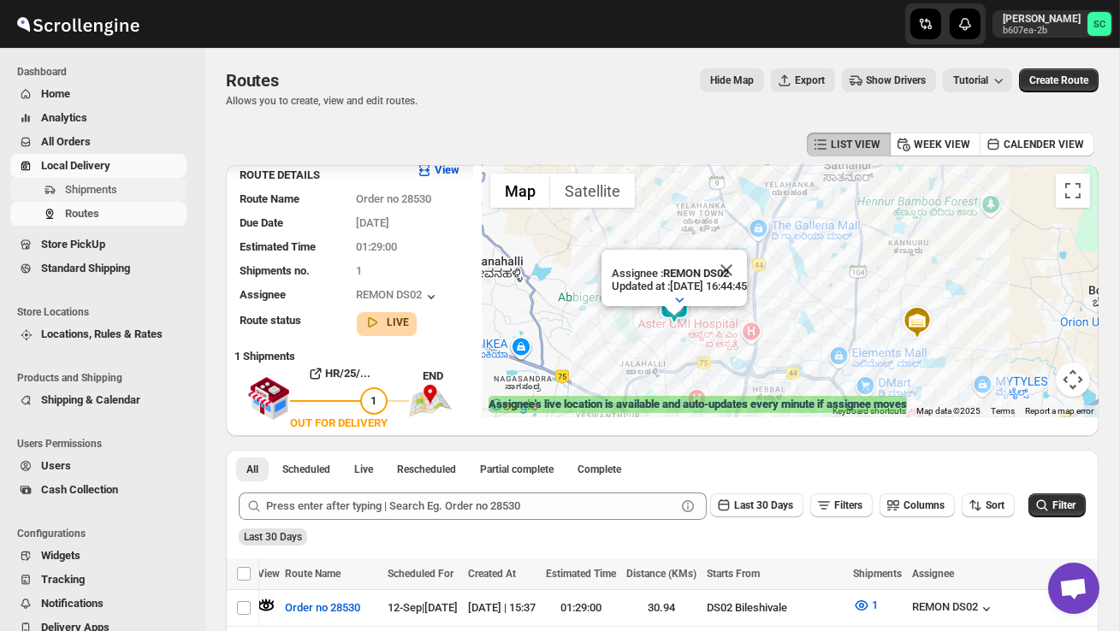
click at [116, 189] on span "Shipments" at bounding box center [91, 189] width 52 height 13
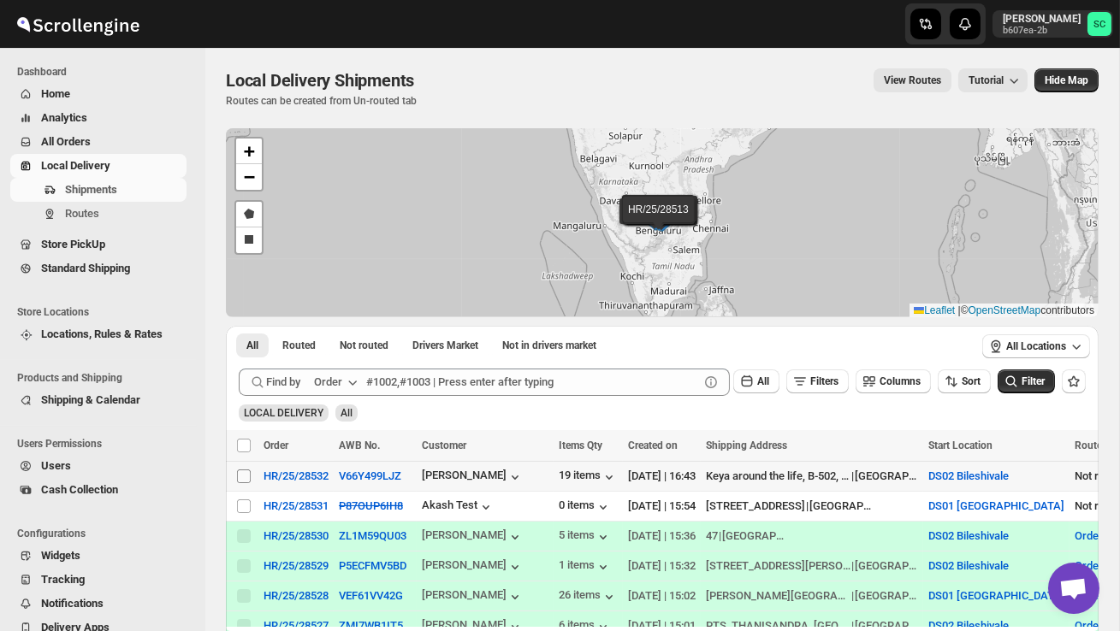
click at [242, 473] on input "Select shipment" at bounding box center [244, 477] width 14 height 14
checkbox input "true"
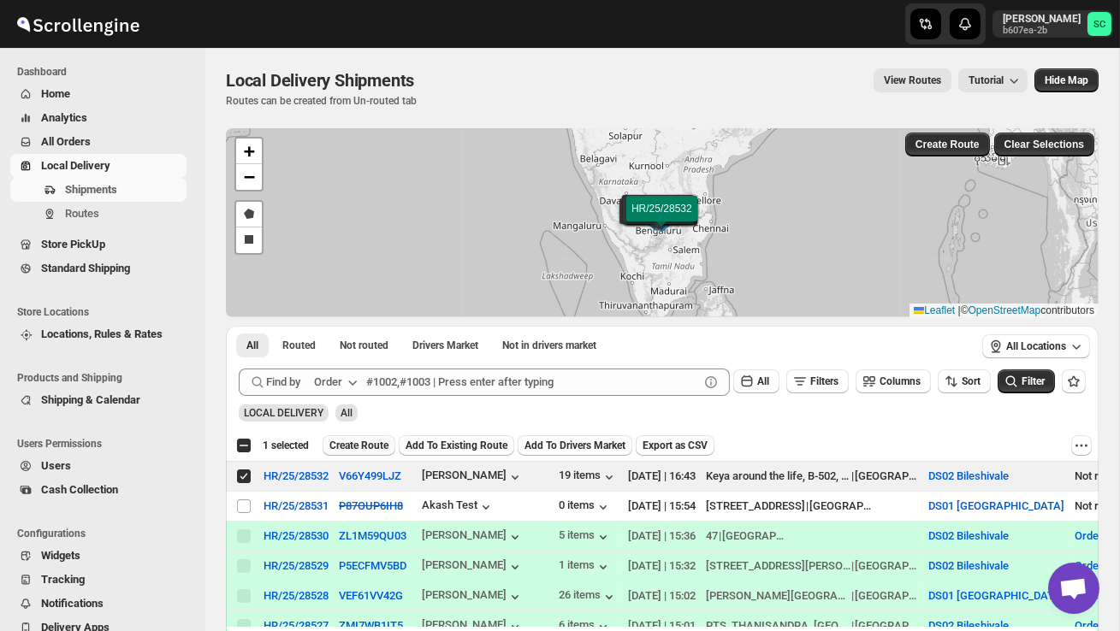
click at [373, 447] on span "Create Route" at bounding box center [358, 446] width 59 height 14
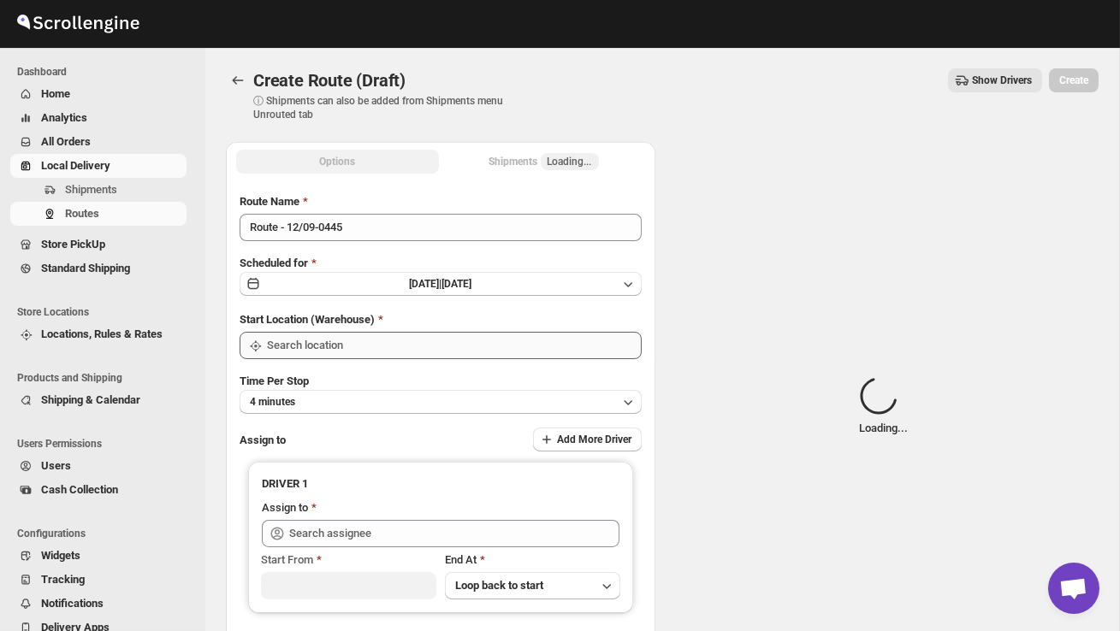
type input "DS02 Bileshivale"
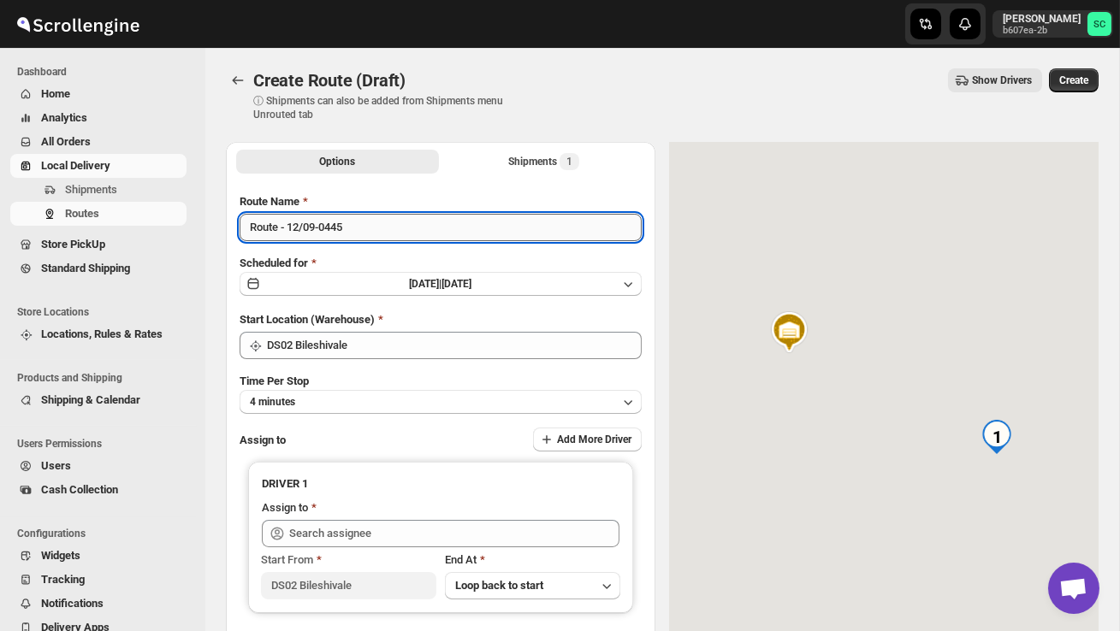
click at [377, 234] on input "Route - 12/09-0445" at bounding box center [441, 227] width 402 height 27
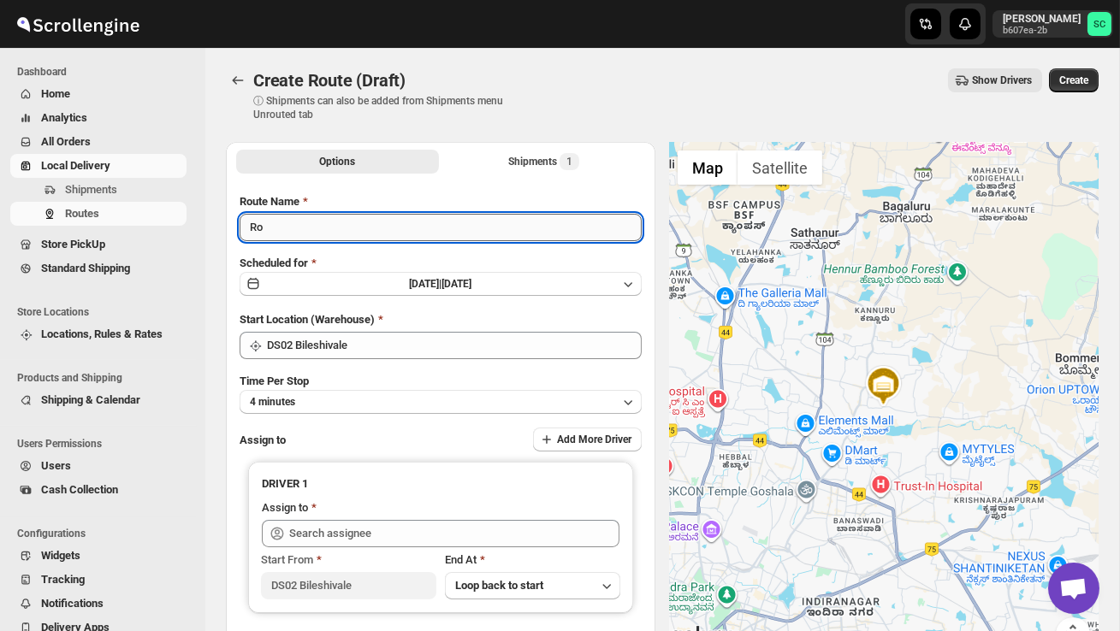
type input "R"
type input "Order no 28532"
click at [402, 394] on button "4 minutes" at bounding box center [441, 402] width 402 height 24
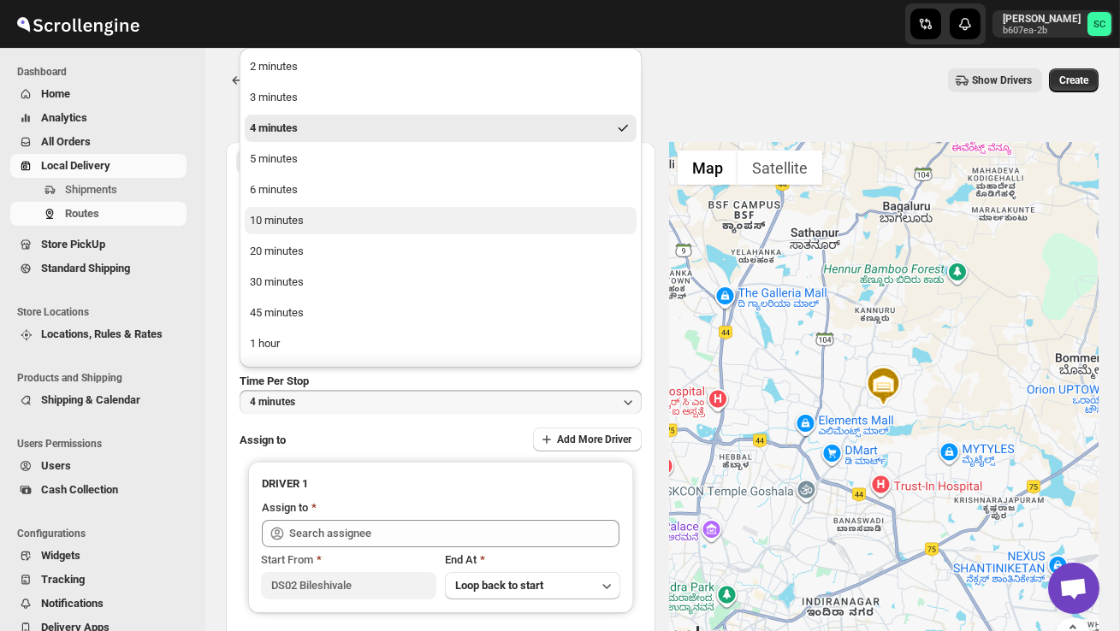
click at [310, 219] on button "10 minutes" at bounding box center [441, 220] width 392 height 27
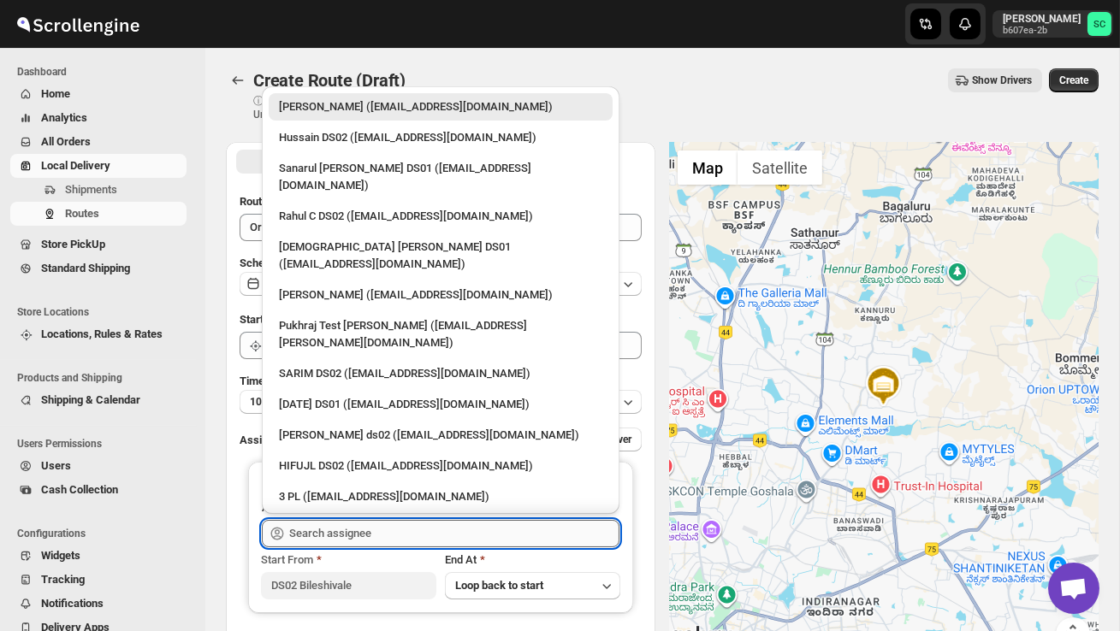
click at [347, 524] on input "text" at bounding box center [454, 533] width 330 height 27
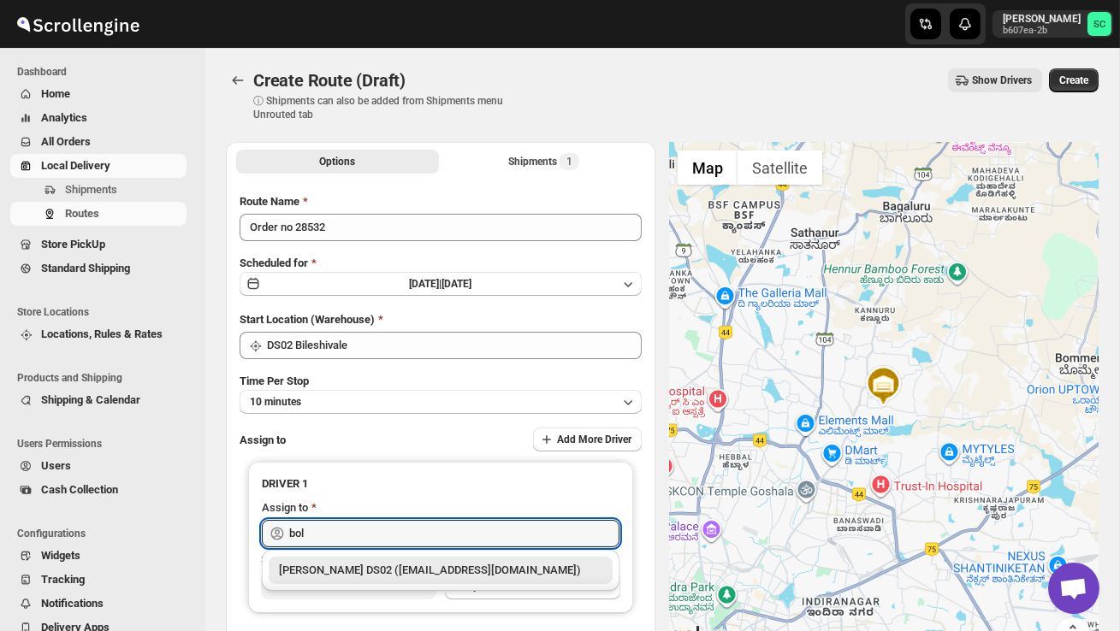
click at [376, 569] on div "[PERSON_NAME] DS02 ([EMAIL_ADDRESS][DOMAIN_NAME])" at bounding box center [440, 570] width 323 height 17
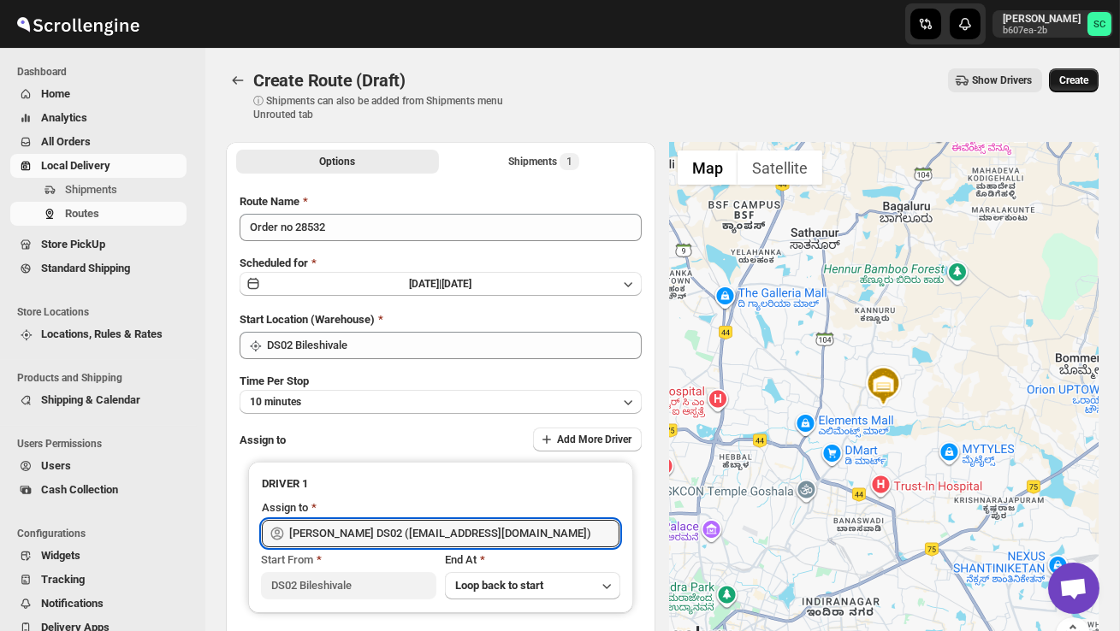
type input "[PERSON_NAME] DS02 ([EMAIL_ADDRESS][DOMAIN_NAME])"
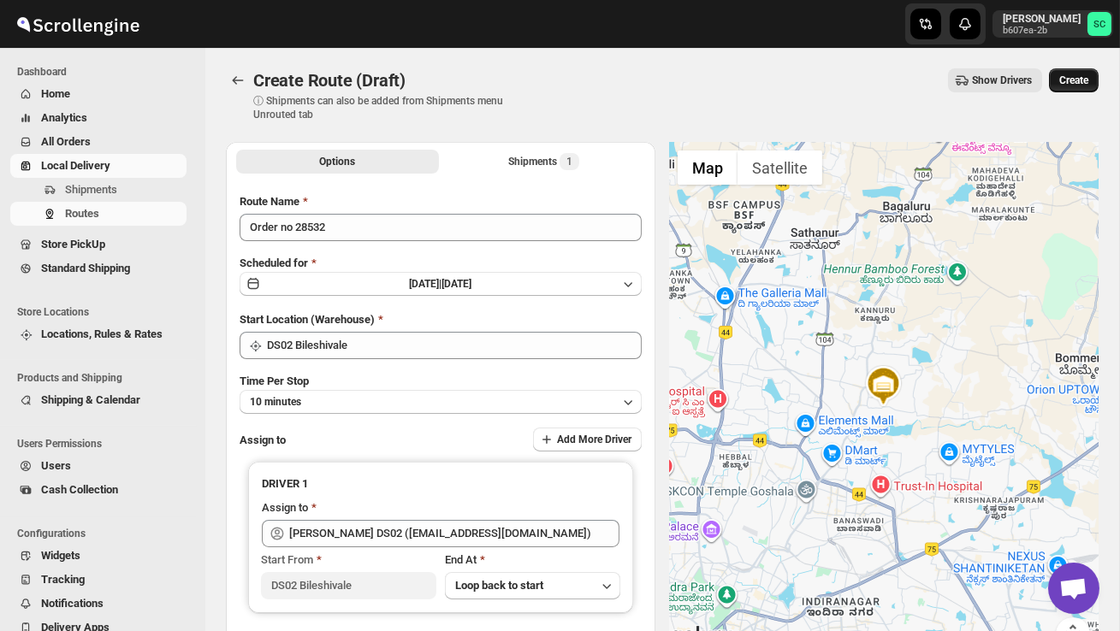
click at [1076, 79] on span "Create" at bounding box center [1073, 81] width 29 height 14
